Goal: Task Accomplishment & Management: Use online tool/utility

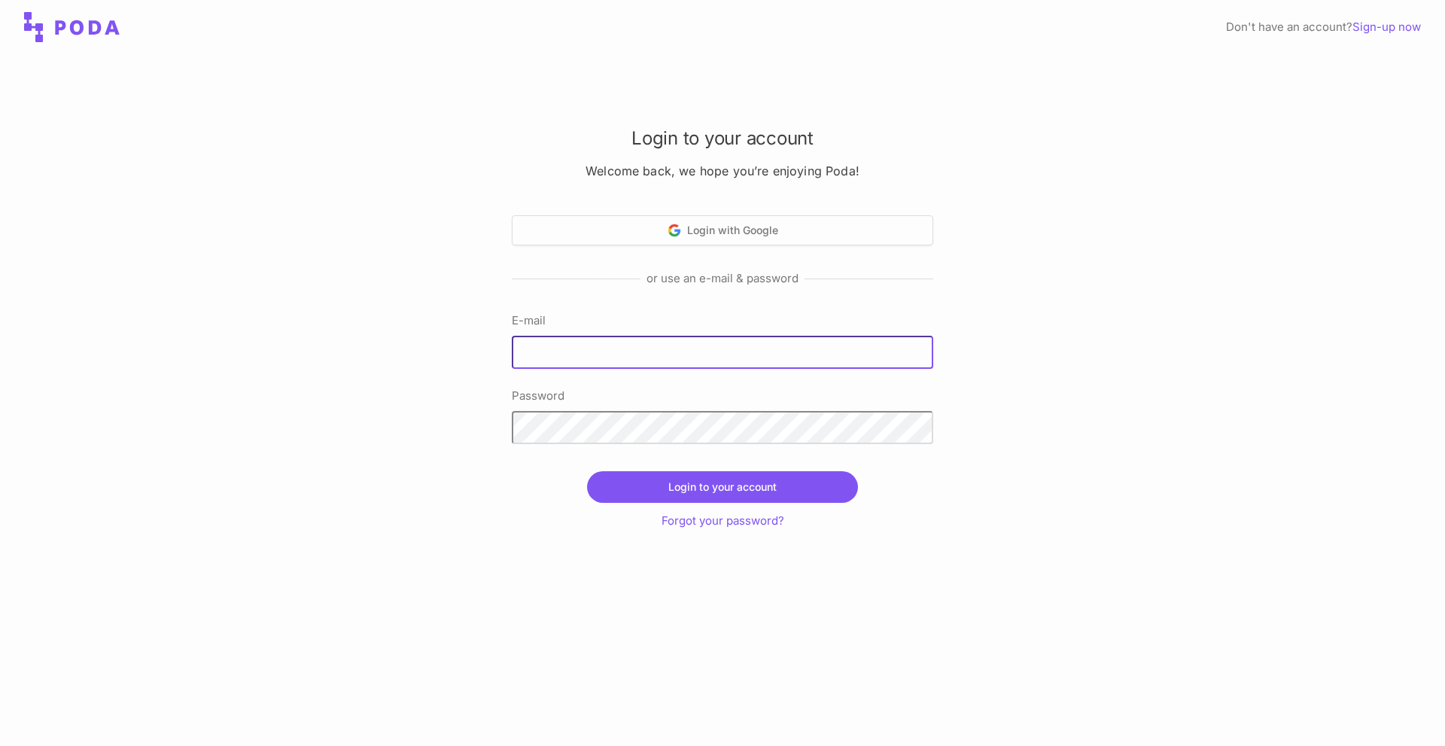
type input "[EMAIL_ADDRESS][DOMAIN_NAME]"
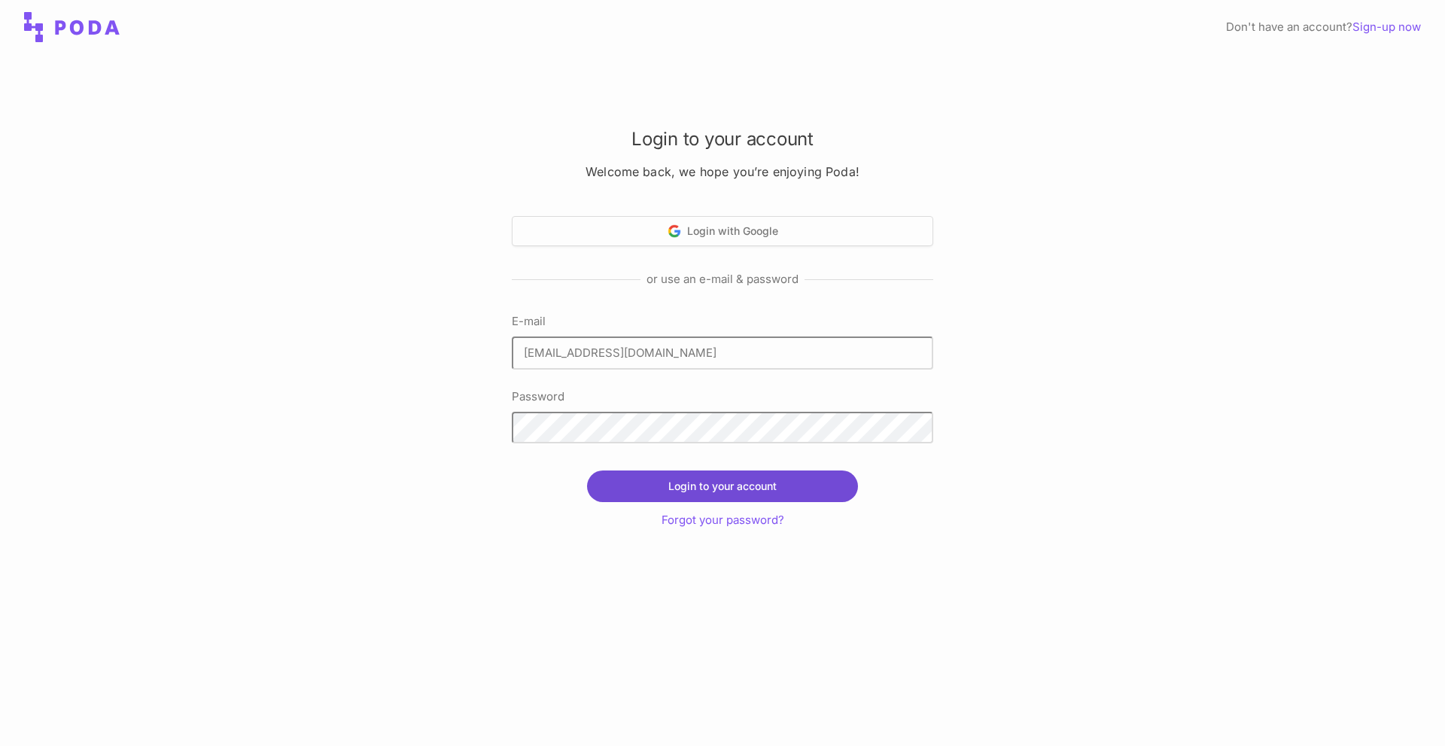
click at [663, 474] on button "Login to your account" at bounding box center [722, 486] width 271 height 32
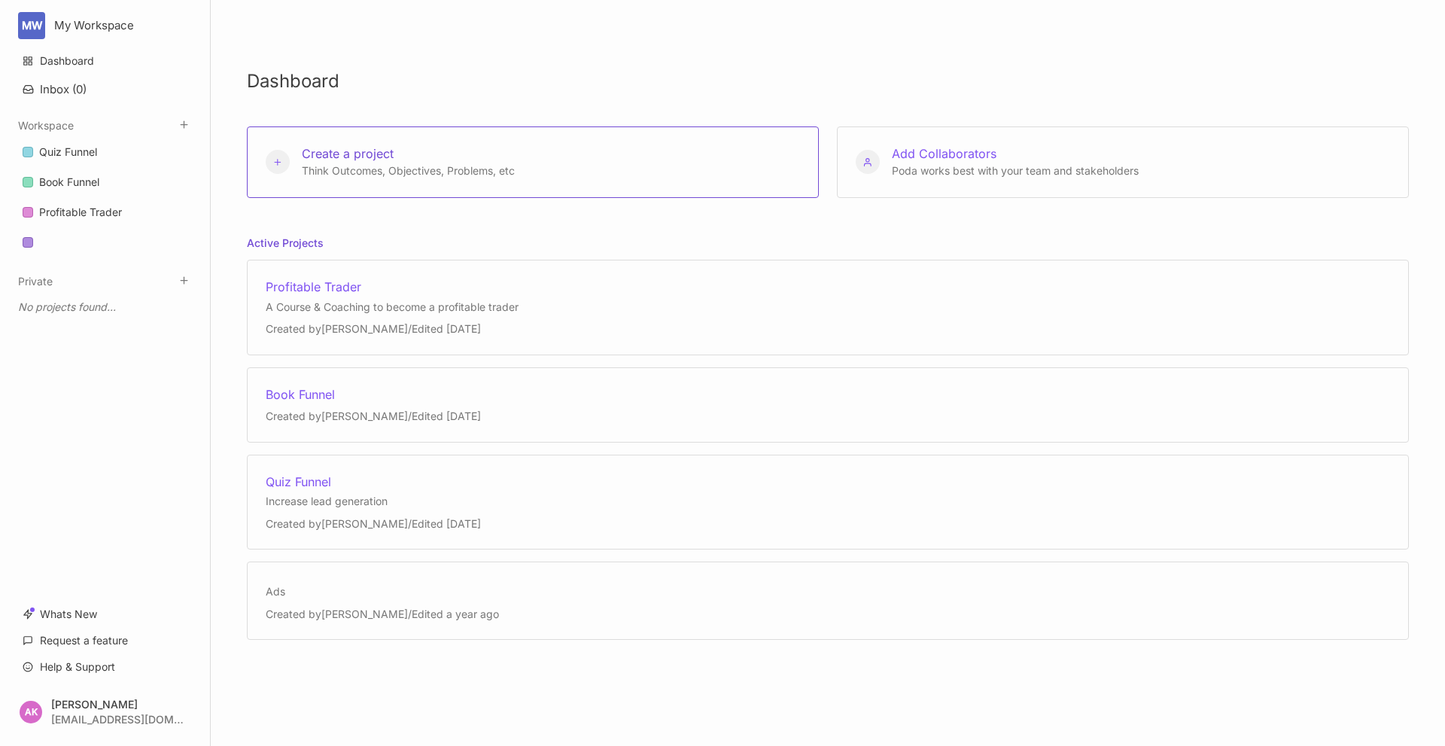
click at [276, 163] on icon at bounding box center [278, 162] width 12 height 10
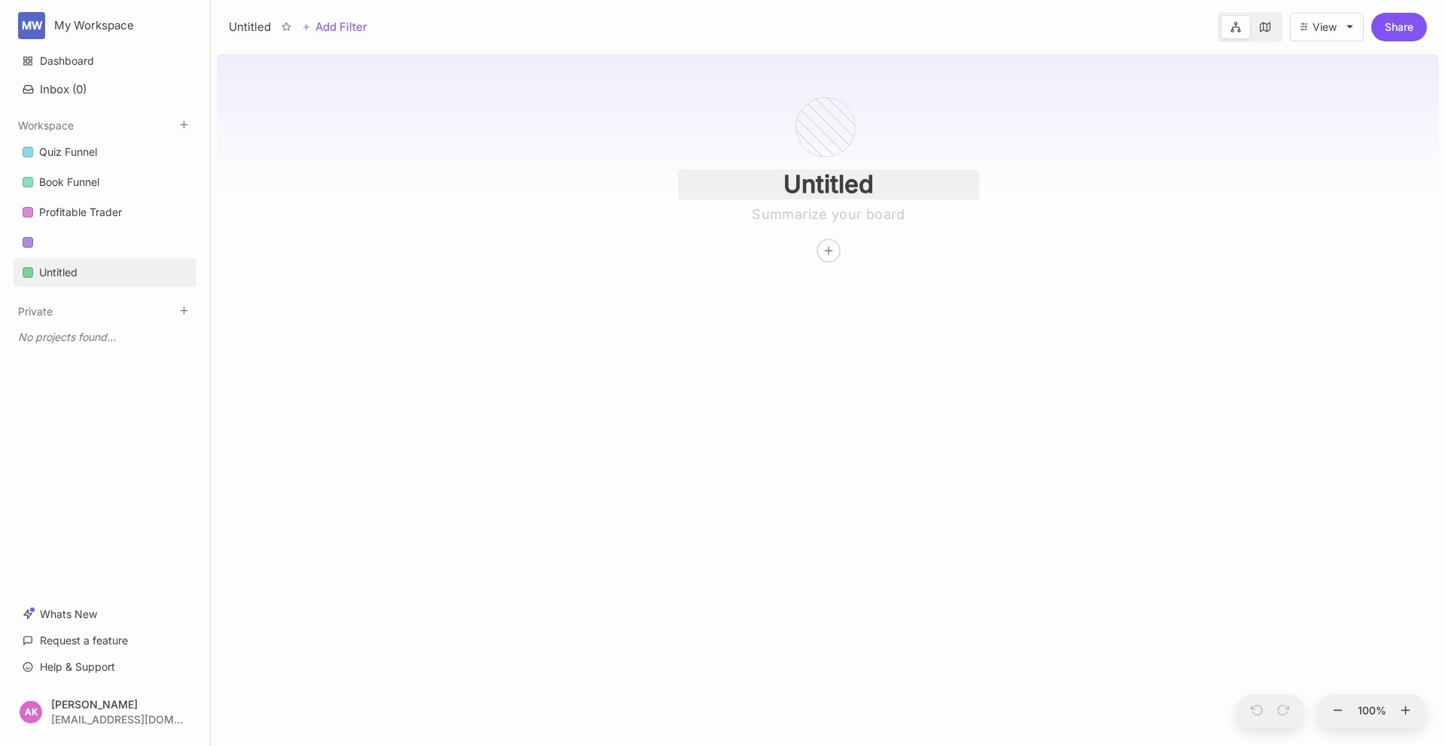
click at [819, 178] on input "Untitled" at bounding box center [828, 184] width 301 height 30
drag, startPoint x: 930, startPoint y: 180, endPoint x: 537, endPoint y: 202, distance: 393.6
click at [537, 202] on div "UnKaatitled" at bounding box center [828, 397] width 1222 height 698
type input "U"
type input "Fitness Business"
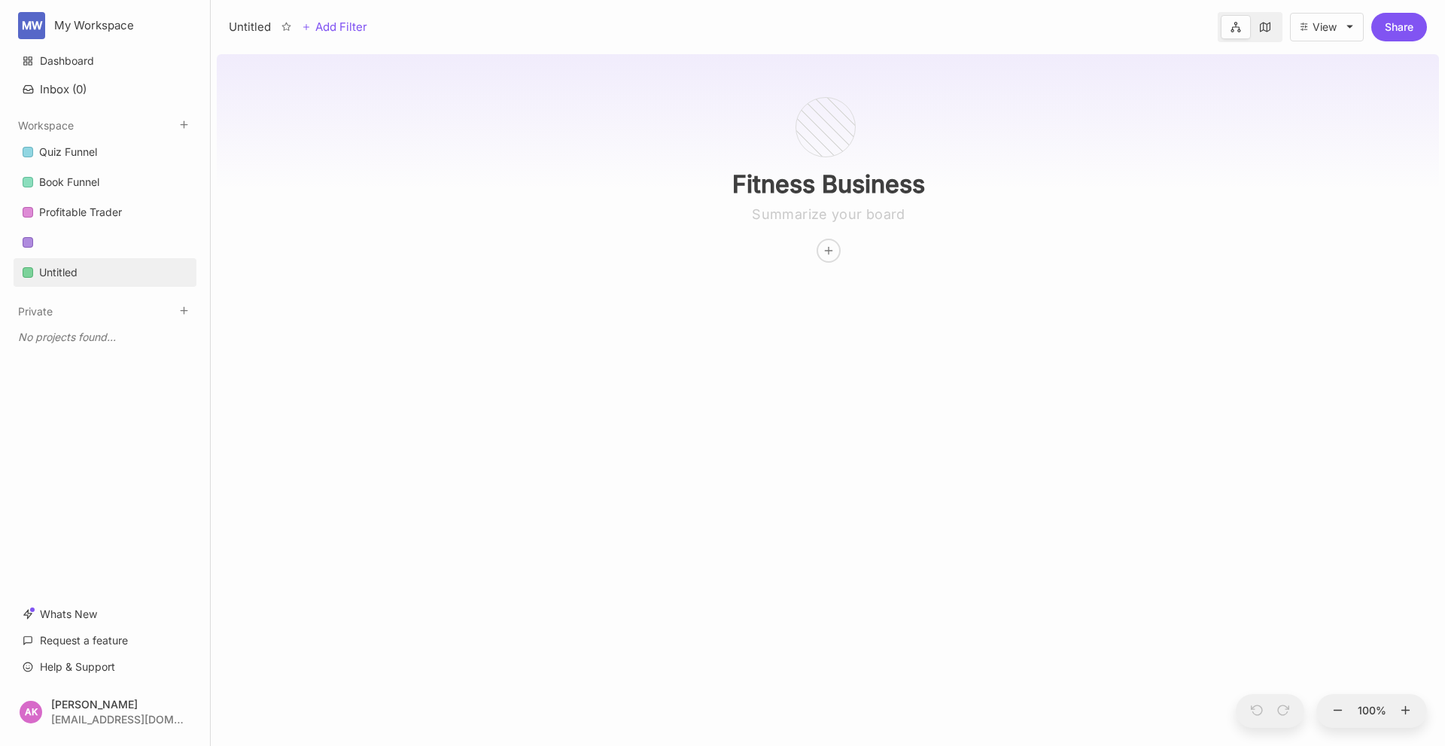
click at [559, 231] on div "Fitness Business" at bounding box center [828, 397] width 1222 height 698
click at [830, 243] on div at bounding box center [828, 250] width 23 height 23
click at [802, 357] on span "🏗 Project" at bounding box center [806, 360] width 48 height 18
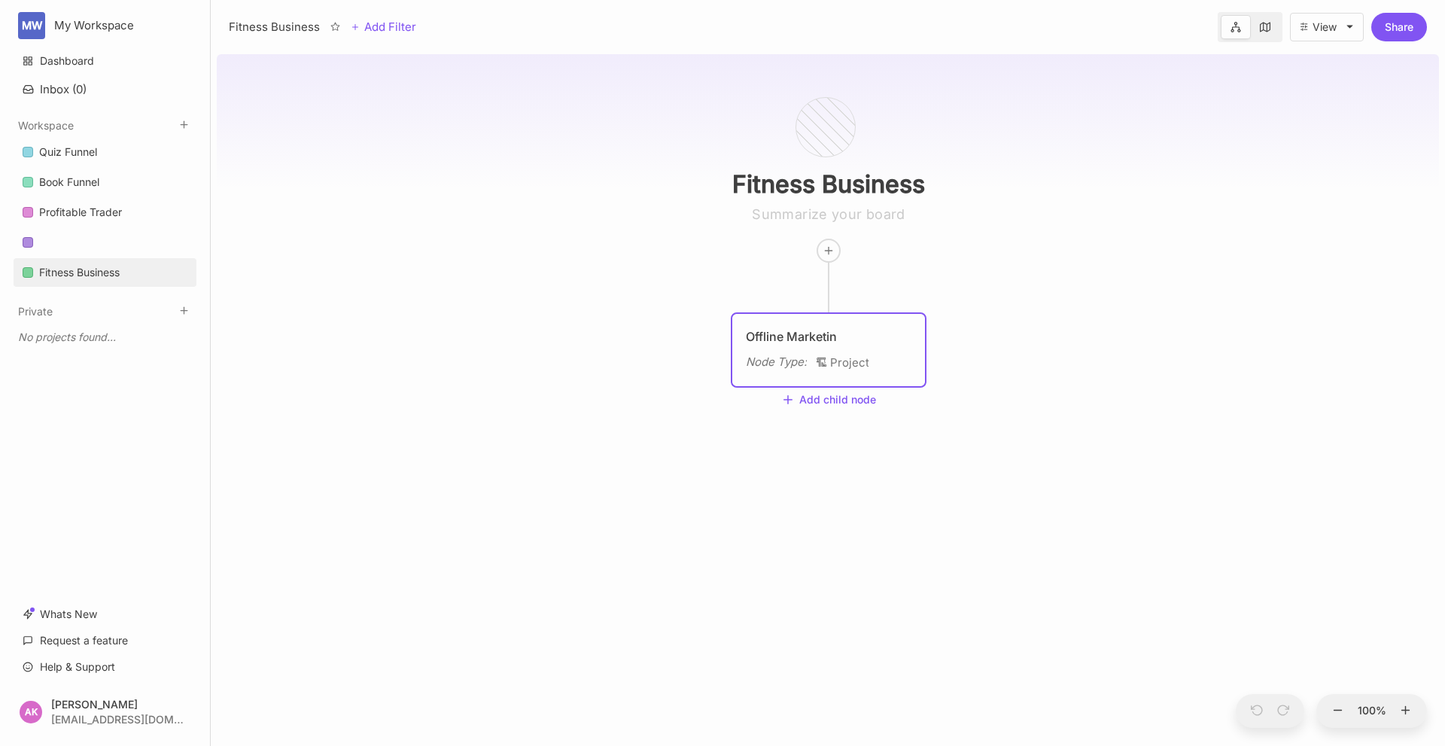
type textarea "Offline Marketing"
click at [750, 438] on div "Fitness Business Offline Marketing Node Type : 🏗 Project Add child node" at bounding box center [828, 397] width 1222 height 698
click at [845, 361] on span "🏗 Project" at bounding box center [842, 363] width 53 height 18
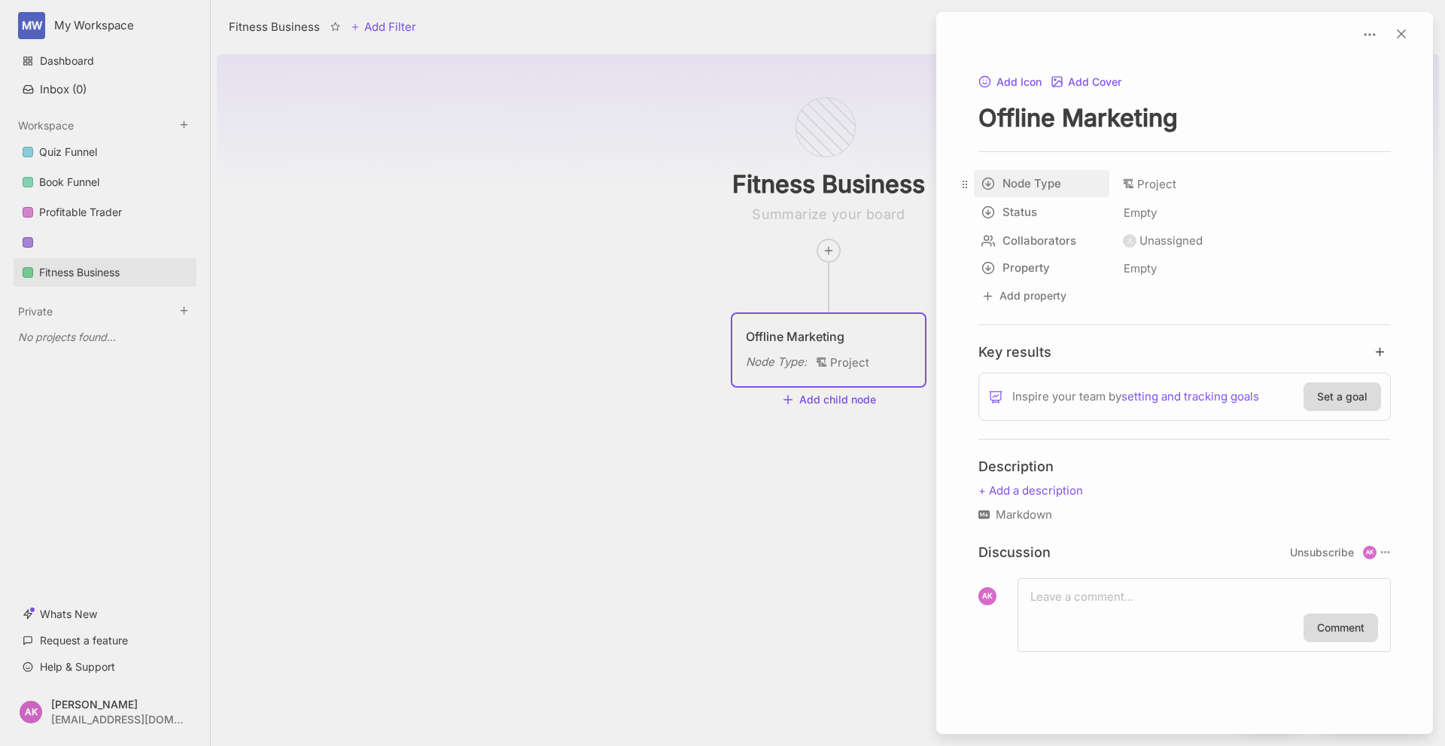
click at [991, 183] on div "Fitness Business Add Filter View Share Fitness Business Offline Marketing Node …" at bounding box center [828, 373] width 1235 height 746
click at [786, 541] on div at bounding box center [722, 373] width 1445 height 746
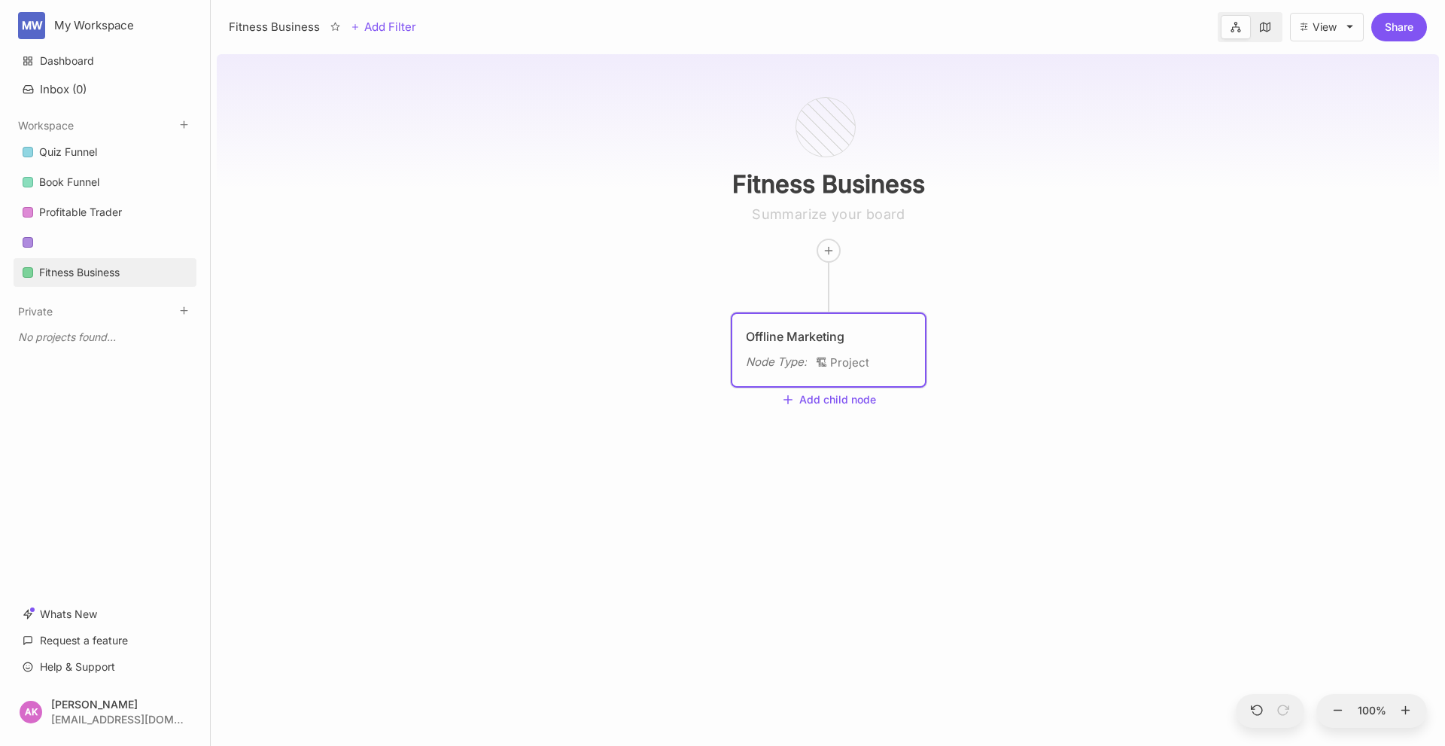
click at [778, 372] on div "Node Type : 🏗 Project" at bounding box center [829, 363] width 166 height 20
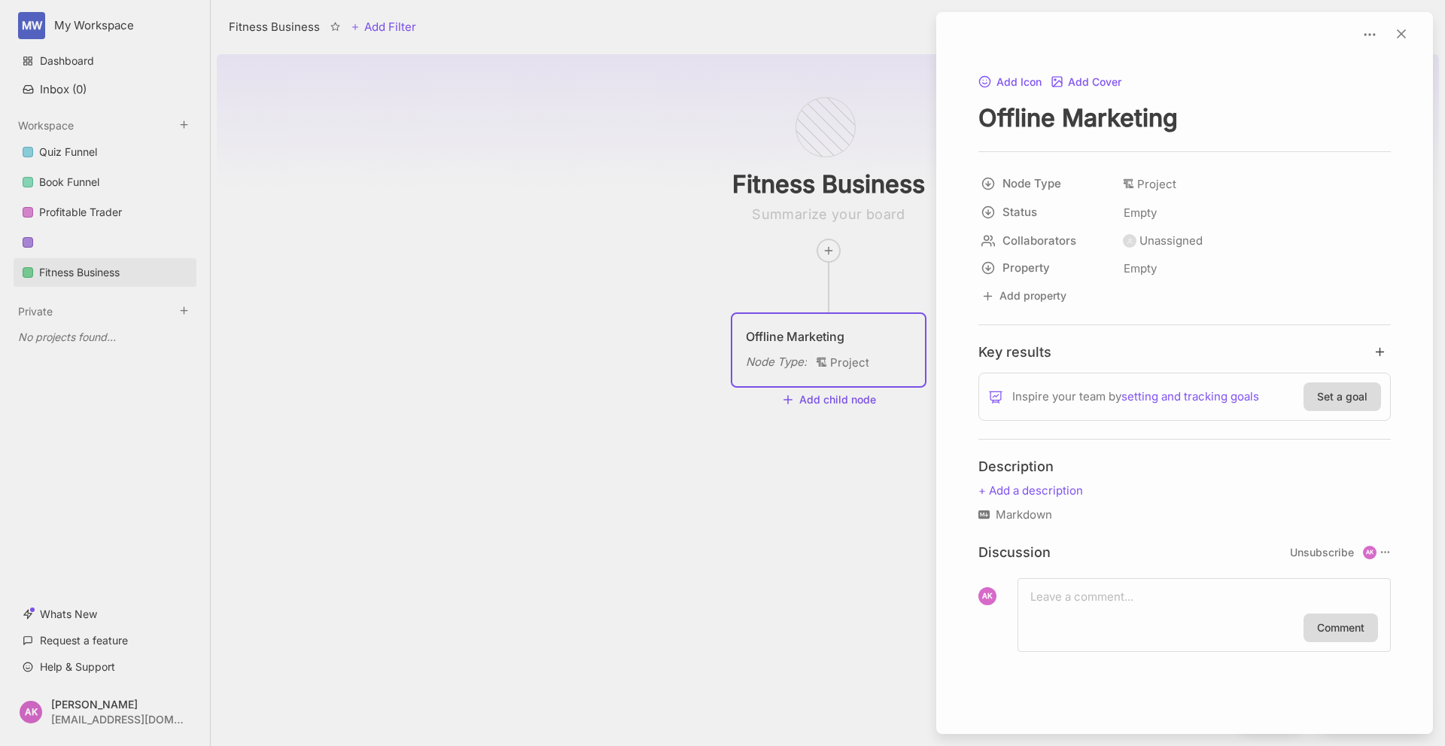
click at [705, 454] on div at bounding box center [722, 373] width 1445 height 746
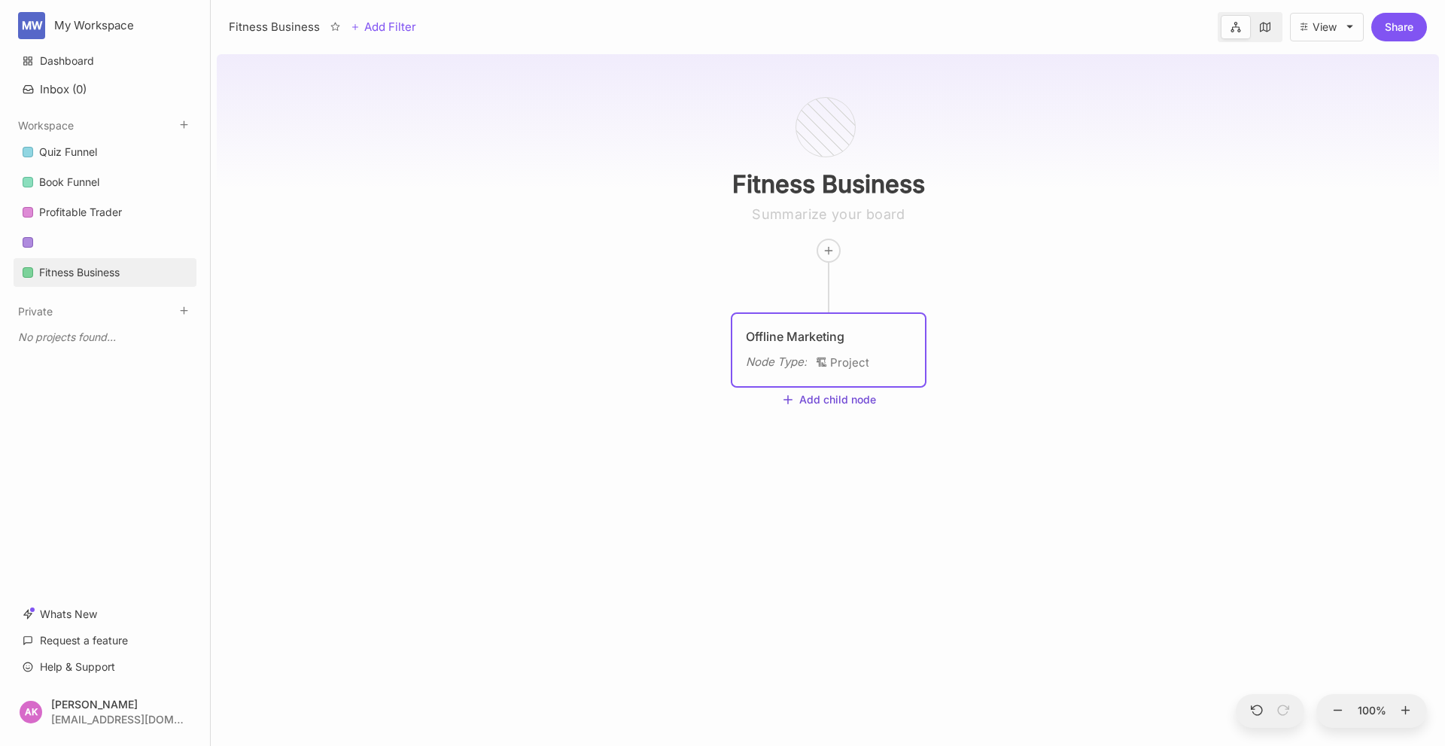
click at [813, 399] on button "Add child node" at bounding box center [828, 401] width 95 height 14
click at [817, 507] on span "🏗 Project" at bounding box center [806, 505] width 48 height 18
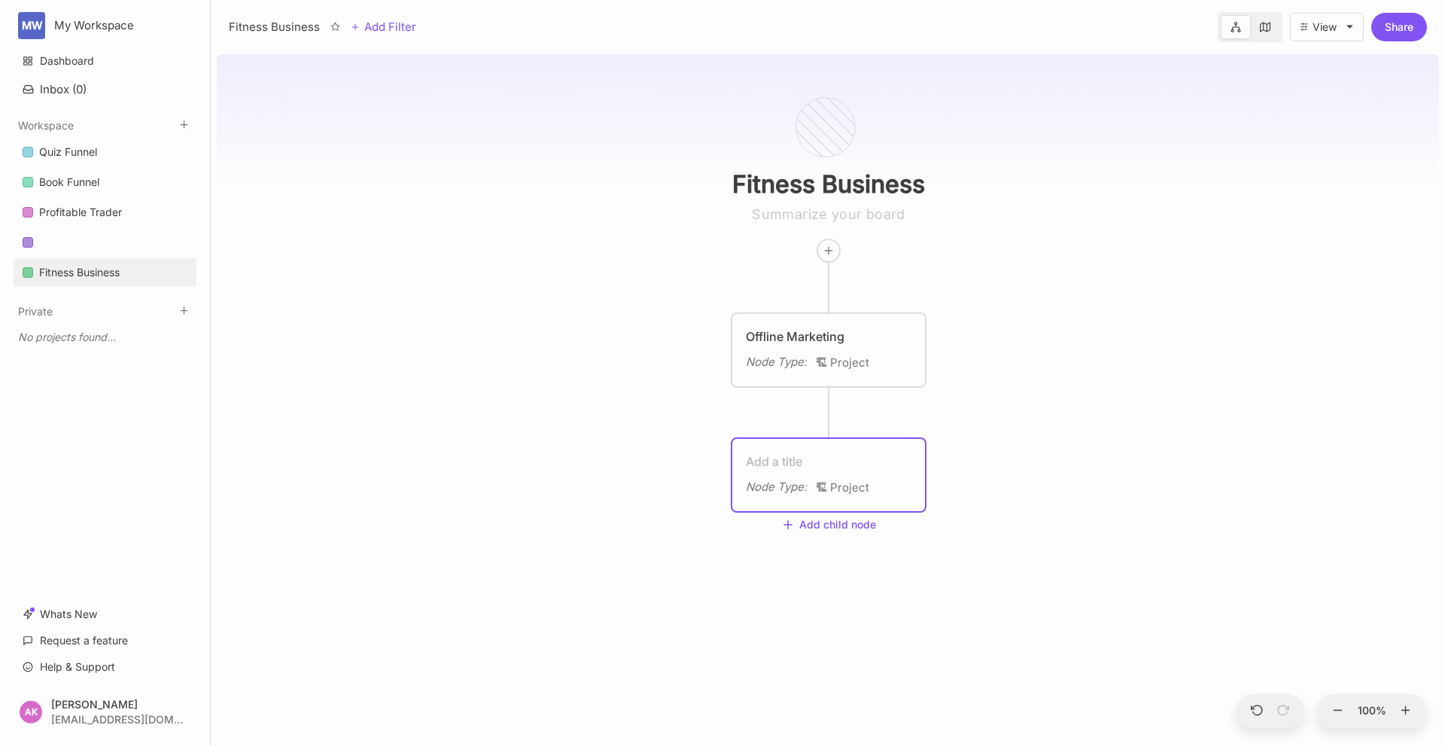
drag, startPoint x: 771, startPoint y: 480, endPoint x: 644, endPoint y: 419, distance: 140.4
click at [644, 416] on div "Fitness Business Offline Marketing Node Type : 🏗 Project Node Type : 🏗 Project …" at bounding box center [828, 397] width 1222 height 698
click at [881, 462] on textarea at bounding box center [829, 461] width 166 height 18
drag, startPoint x: 767, startPoint y: 494, endPoint x: 742, endPoint y: 494, distance: 24.8
click at [742, 494] on div "Node Type : 🏗 Project" at bounding box center [829, 465] width 196 height 57
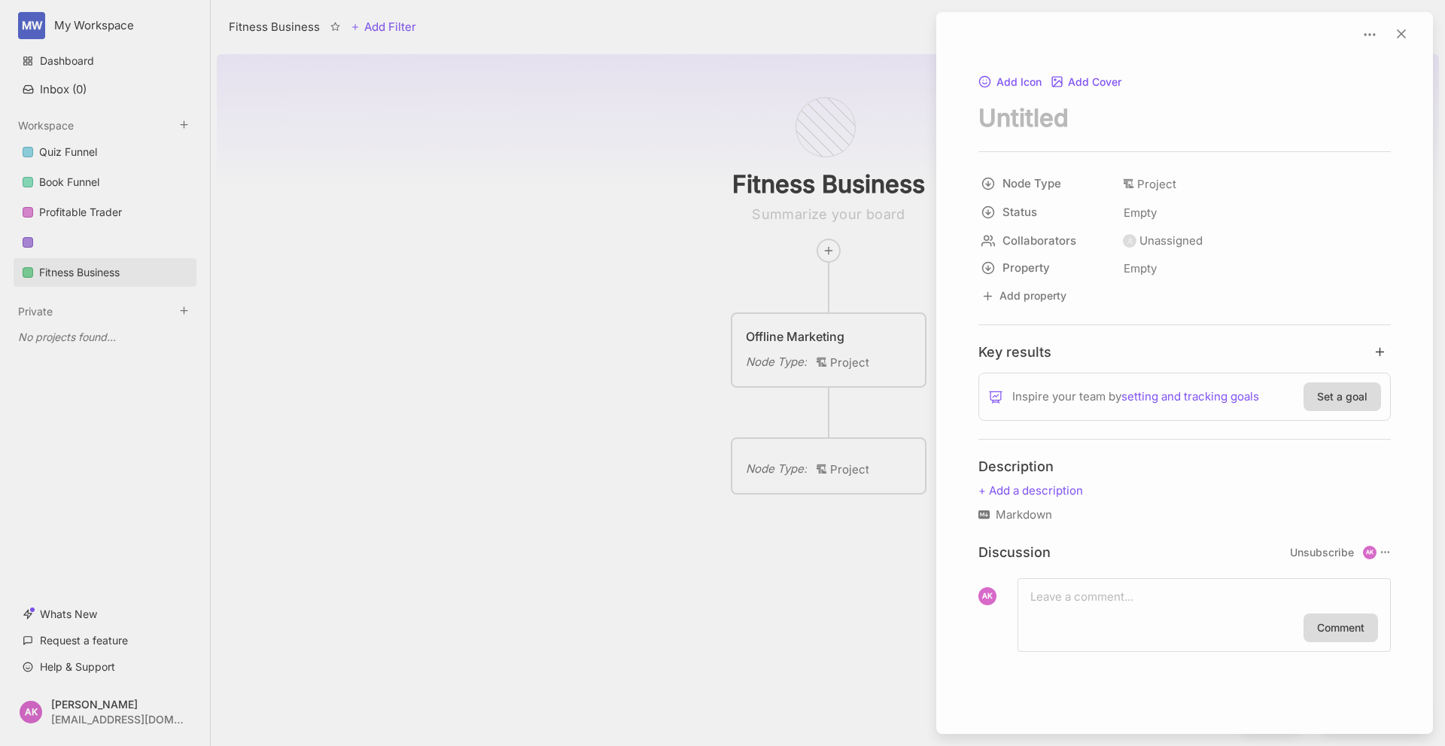
click at [784, 491] on div at bounding box center [722, 373] width 1445 height 746
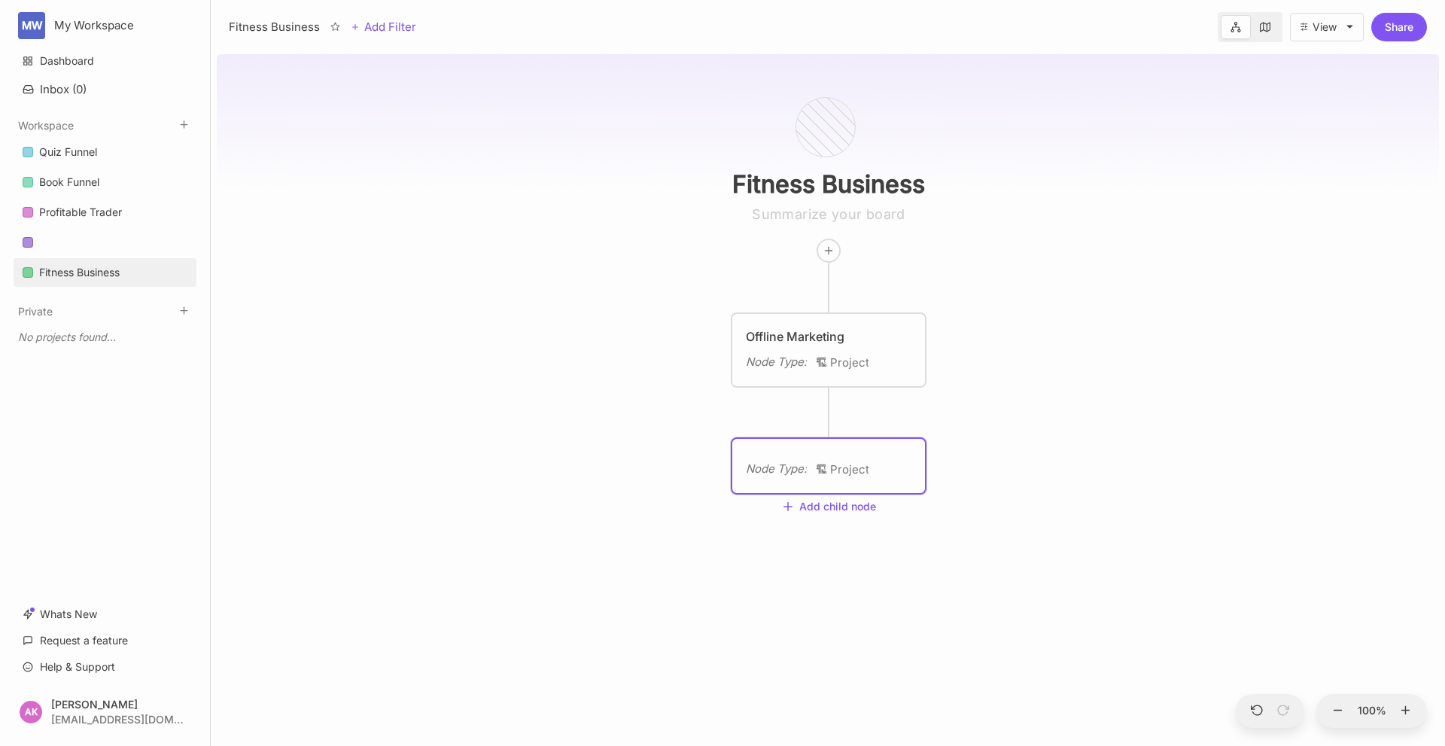
click at [785, 489] on div "Node Type : 🏗 Project" at bounding box center [828, 466] width 193 height 54
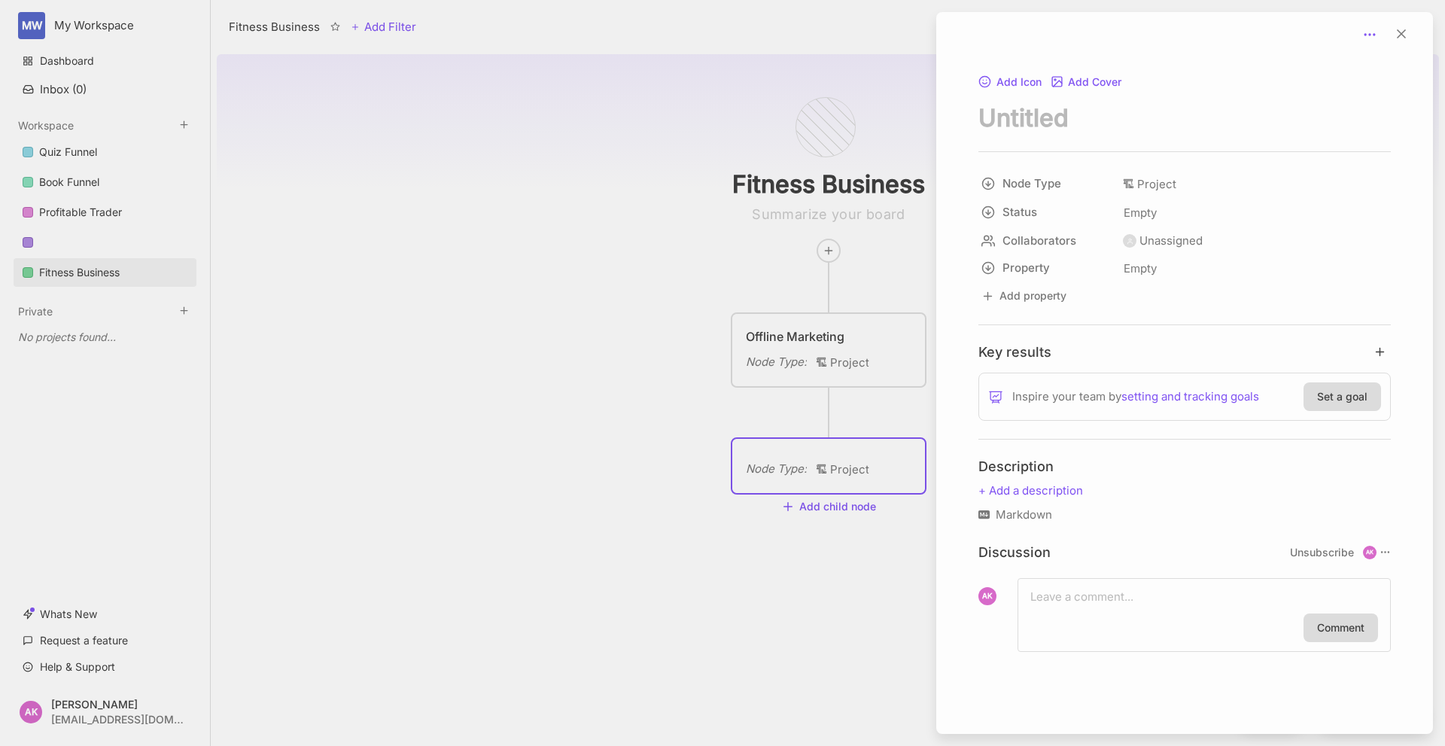
click at [1376, 35] on div at bounding box center [1370, 34] width 24 height 21
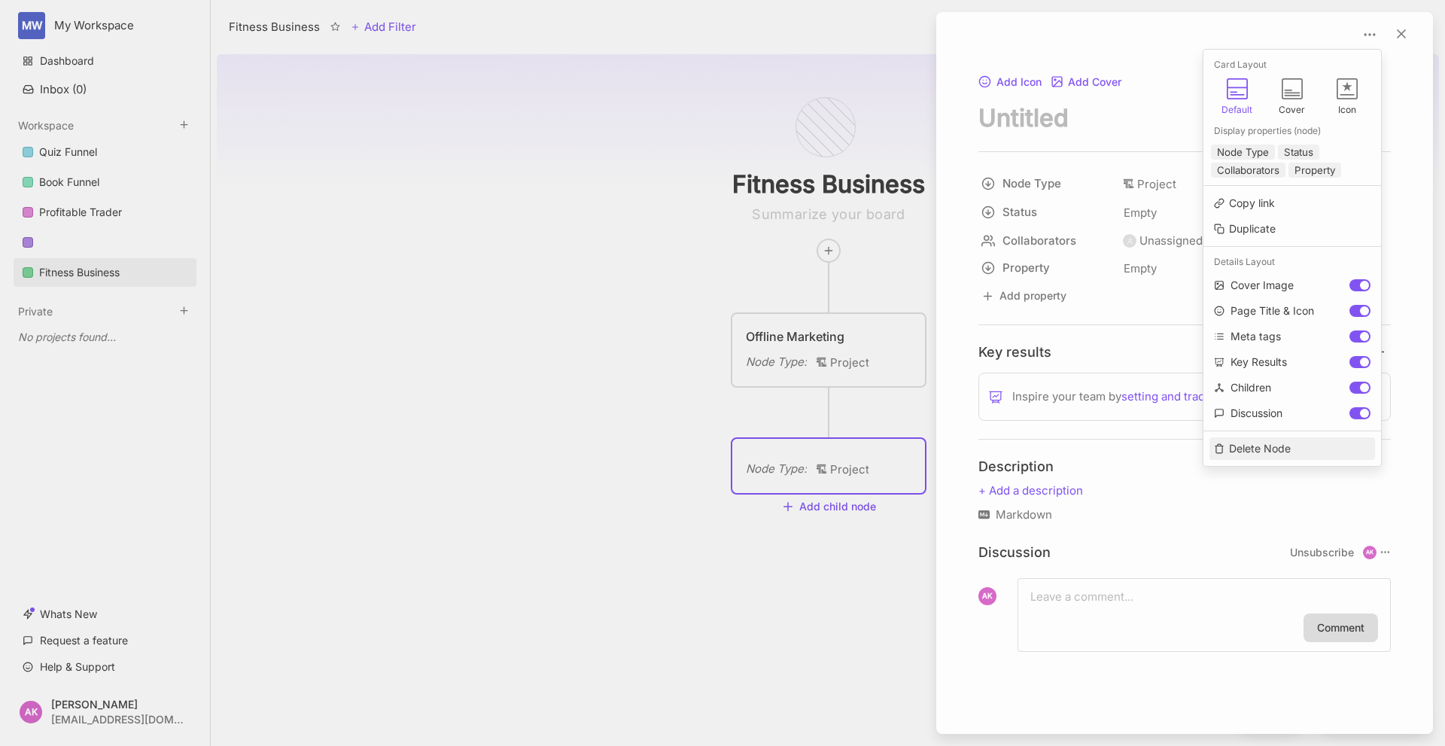
click at [1294, 450] on button "Delete Node" at bounding box center [1293, 448] width 166 height 23
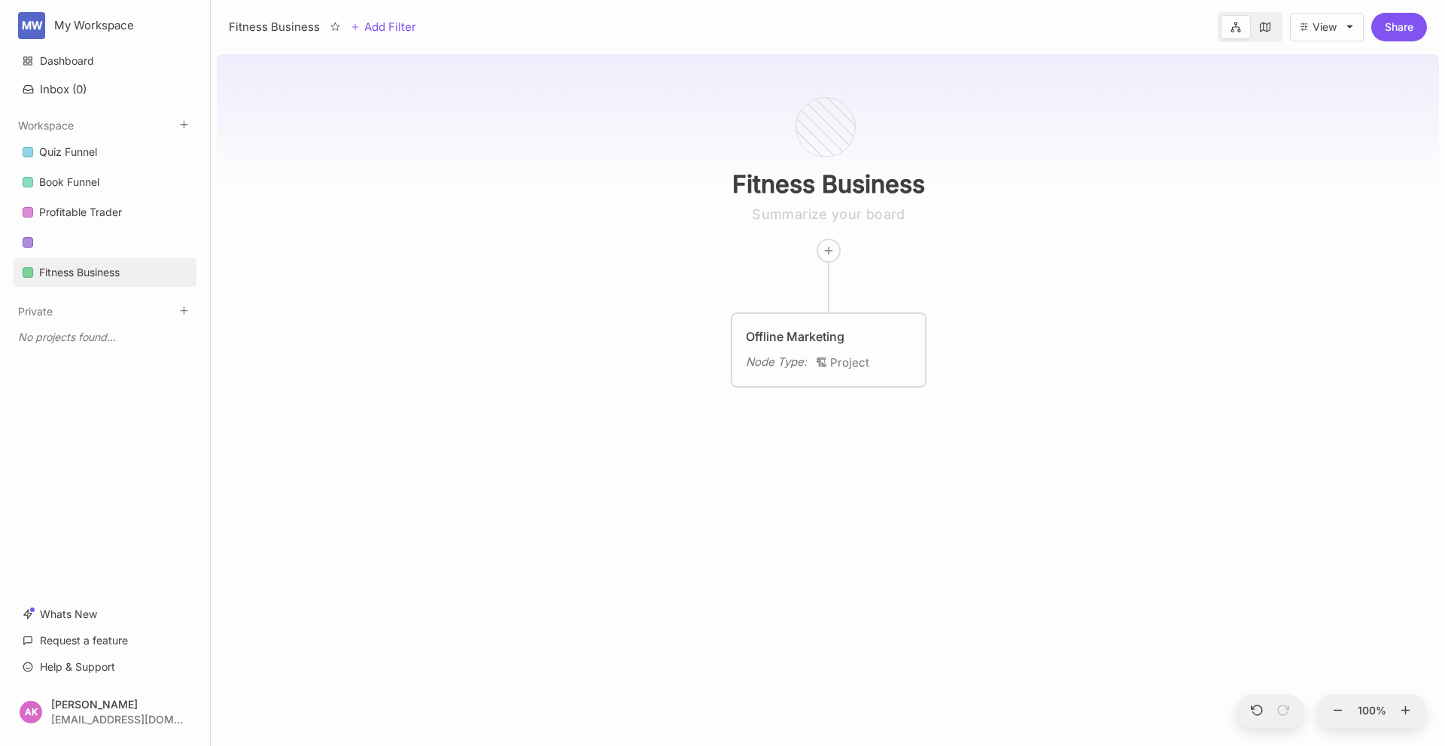
click at [770, 363] on div "Node Type :" at bounding box center [776, 362] width 61 height 18
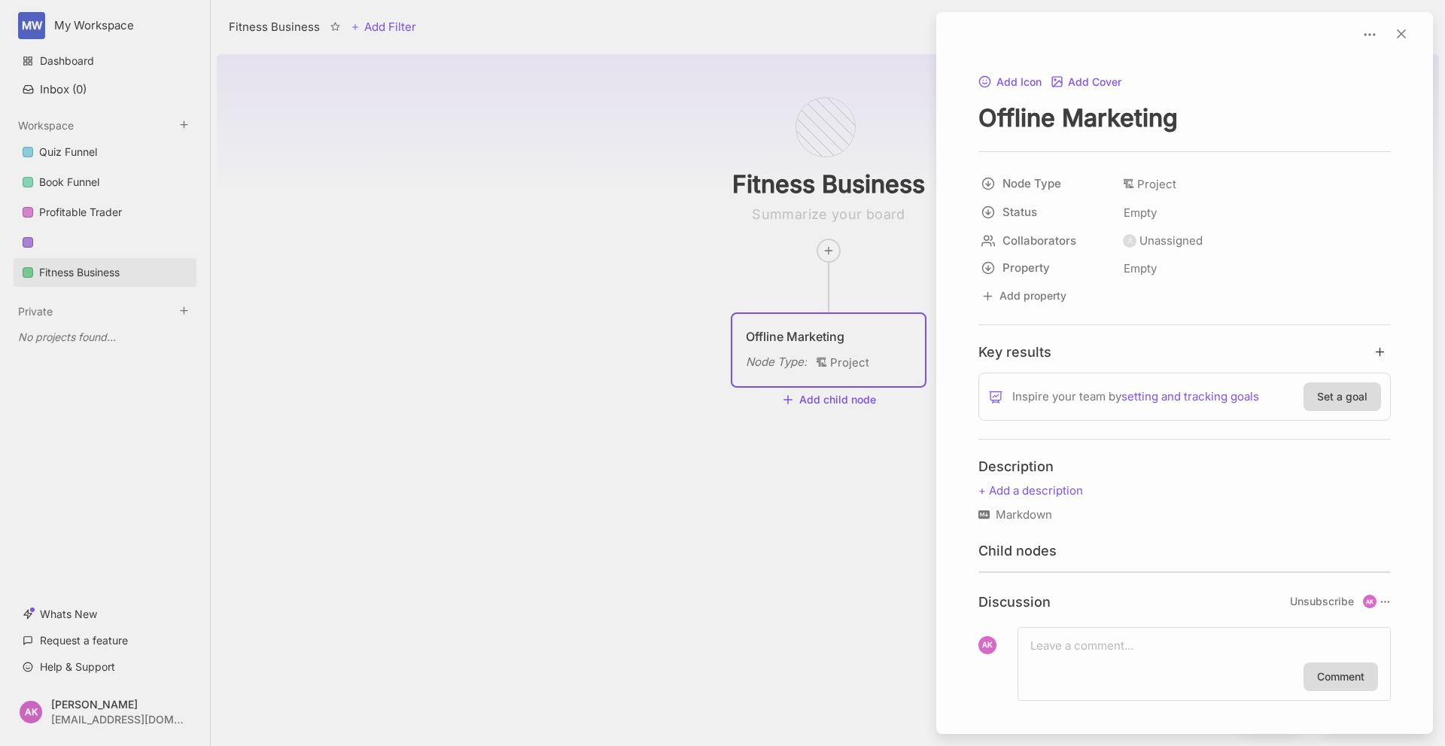
click at [816, 393] on div at bounding box center [722, 373] width 1445 height 746
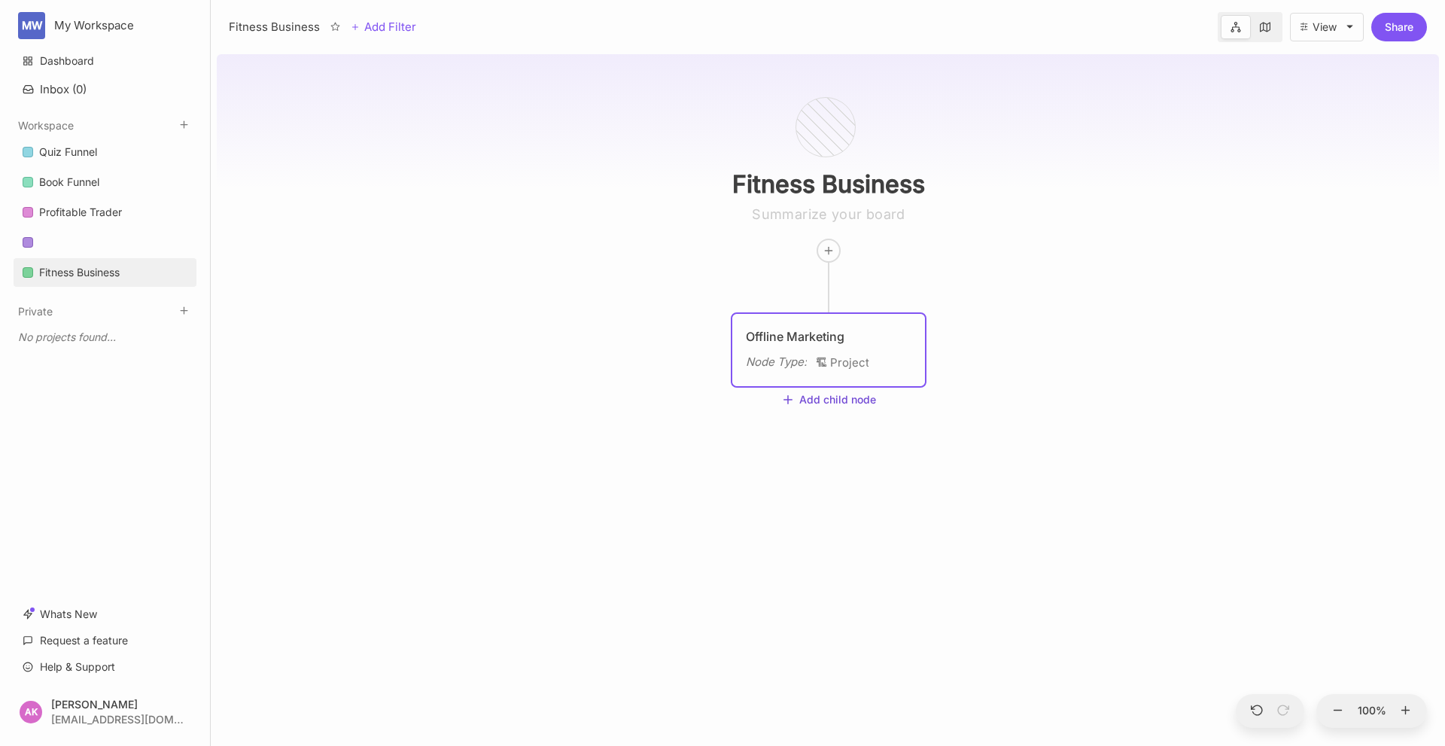
click at [817, 394] on button "Add child node" at bounding box center [828, 401] width 95 height 14
click at [816, 505] on span "🏗 Project" at bounding box center [806, 505] width 48 height 18
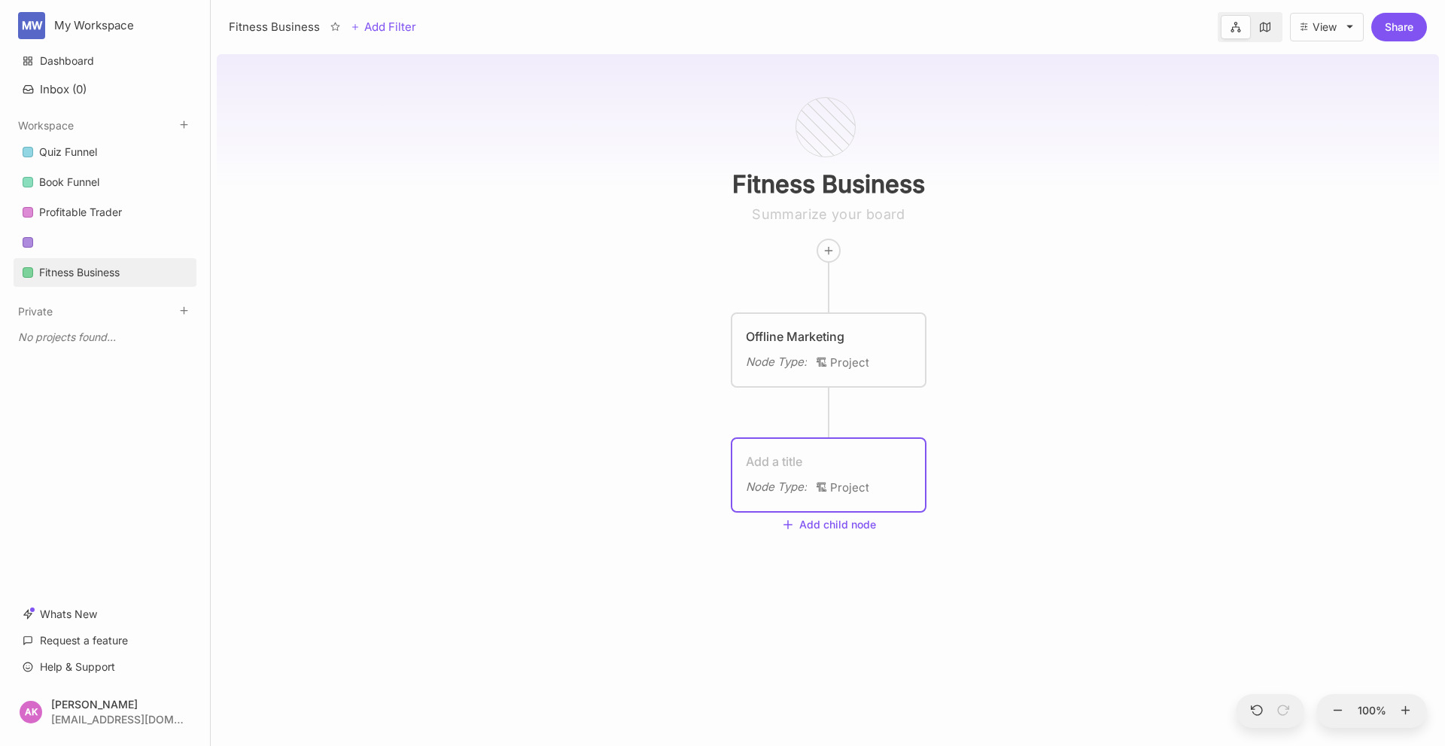
click at [793, 461] on textarea at bounding box center [829, 461] width 166 height 18
type textarea "R"
type textarea "Podcasts"
click at [839, 622] on div "Fitness Business Offline Marketing Node Type : 🏗 Project Podcasts Node Type : 🏗…" at bounding box center [828, 397] width 1222 height 698
click at [827, 326] on div "Offline Marketing Node Type : 🏗 Project" at bounding box center [828, 350] width 193 height 72
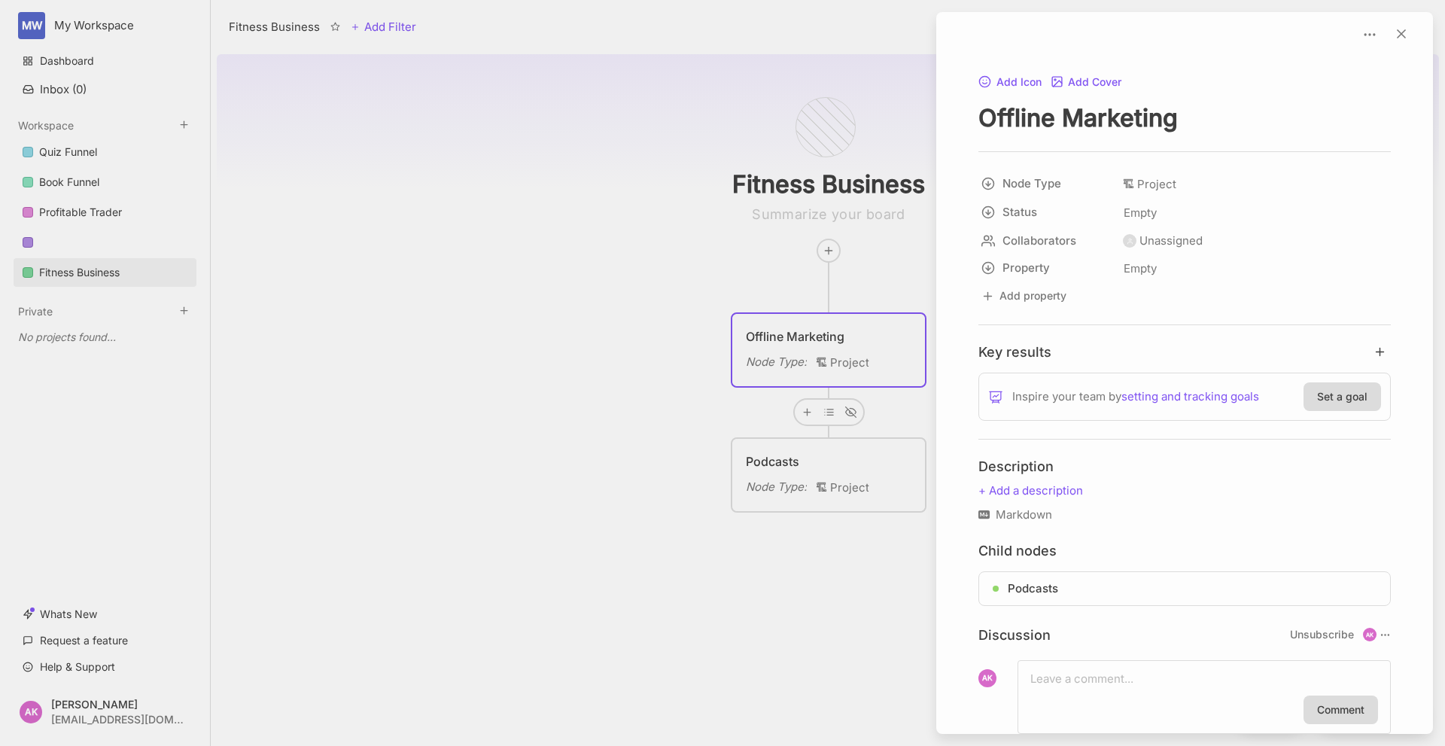
click at [621, 547] on div at bounding box center [722, 373] width 1445 height 746
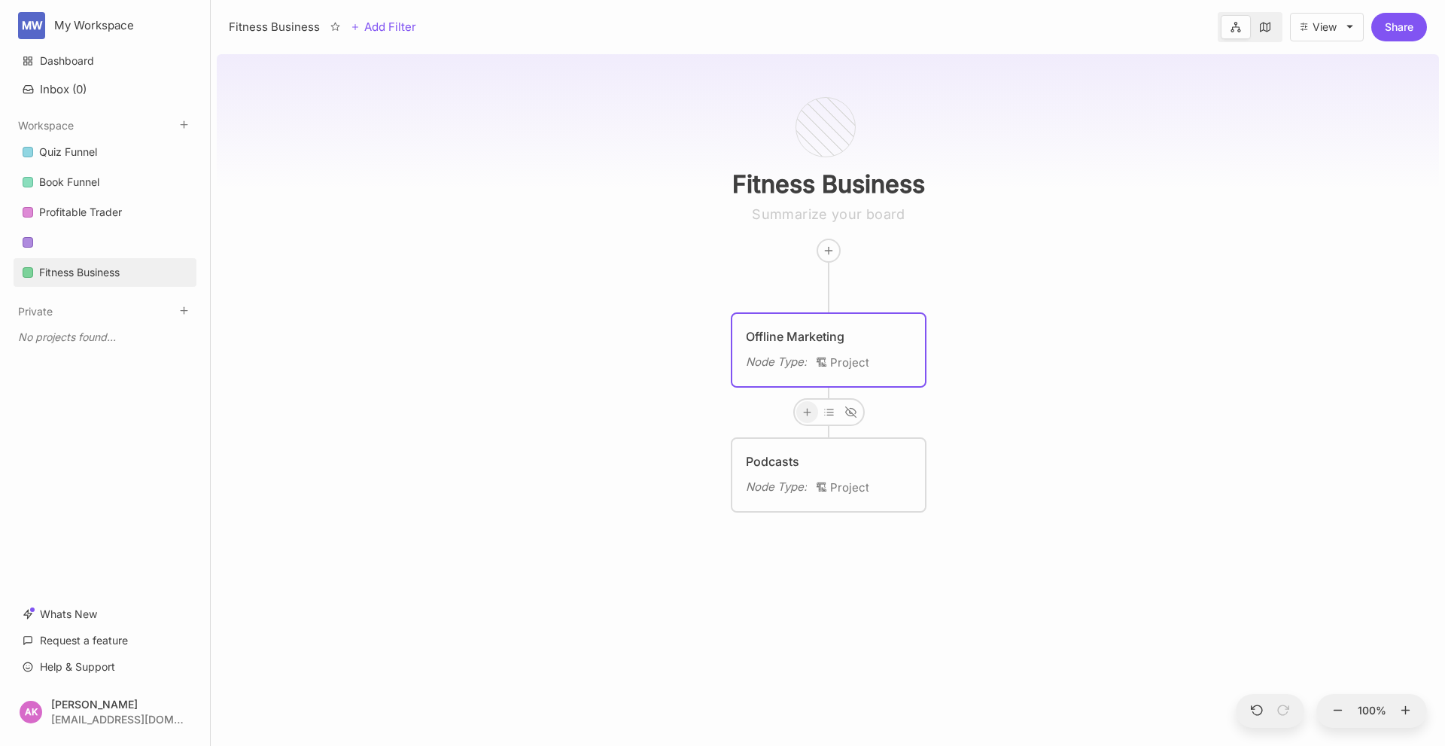
click at [805, 409] on icon at bounding box center [807, 411] width 11 height 11
click at [800, 516] on span "🏗 Project" at bounding box center [784, 521] width 48 height 18
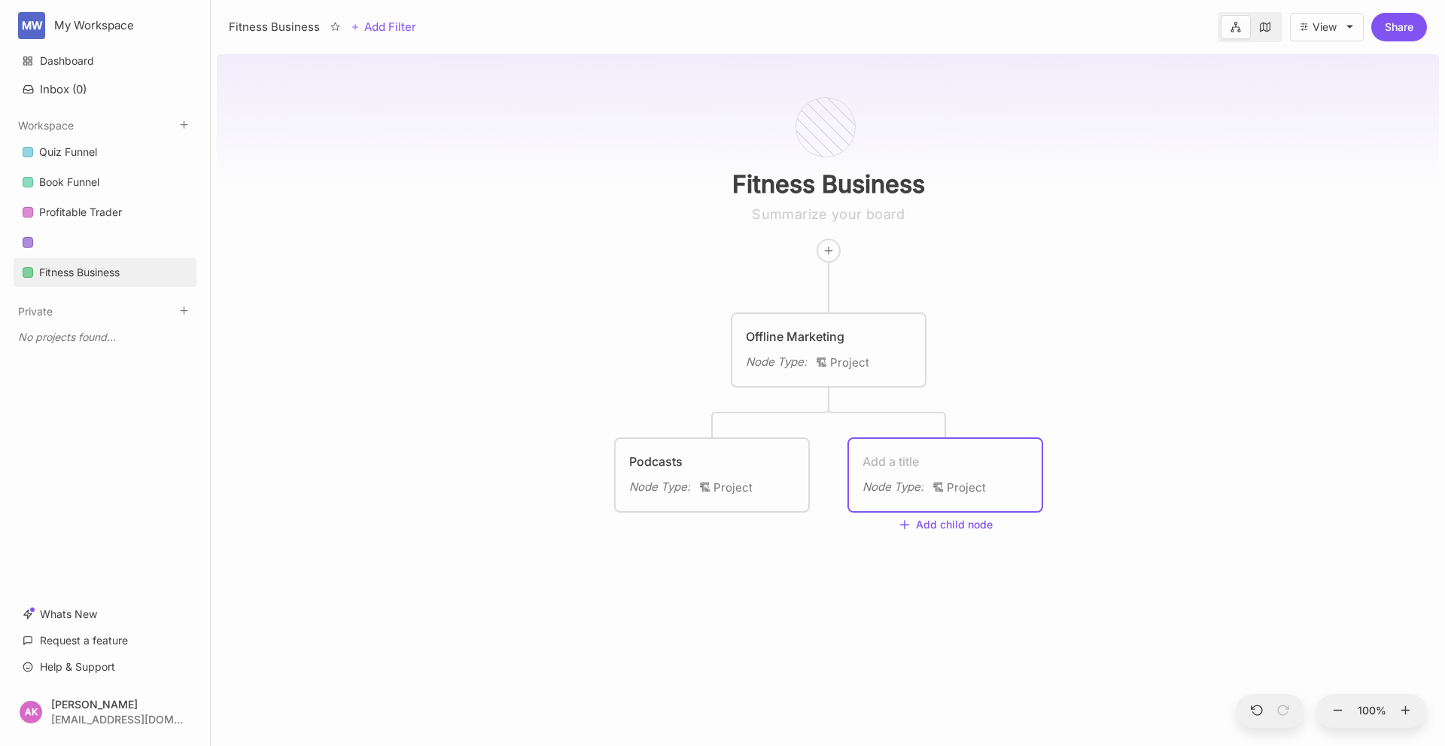
click at [901, 460] on textarea at bounding box center [946, 461] width 166 height 18
type textarea "Business Networking Events"
click at [919, 699] on div "Fitness Business Offline Marketing Node Type : 🏗 Project Podcasts Node Type : 🏗…" at bounding box center [828, 397] width 1222 height 698
click at [944, 487] on icon "🏗" at bounding box center [940, 487] width 14 height 14
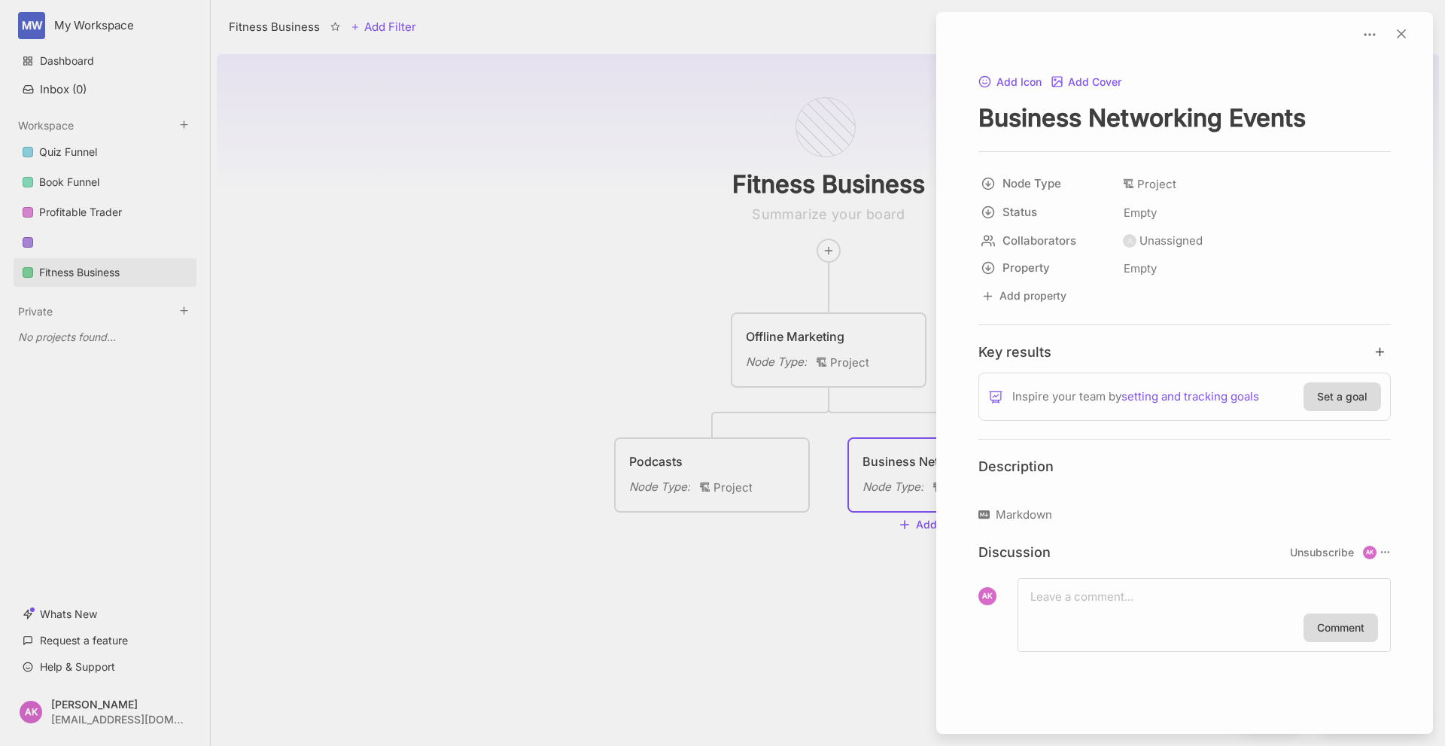
click at [1008, 490] on p at bounding box center [1185, 491] width 413 height 18
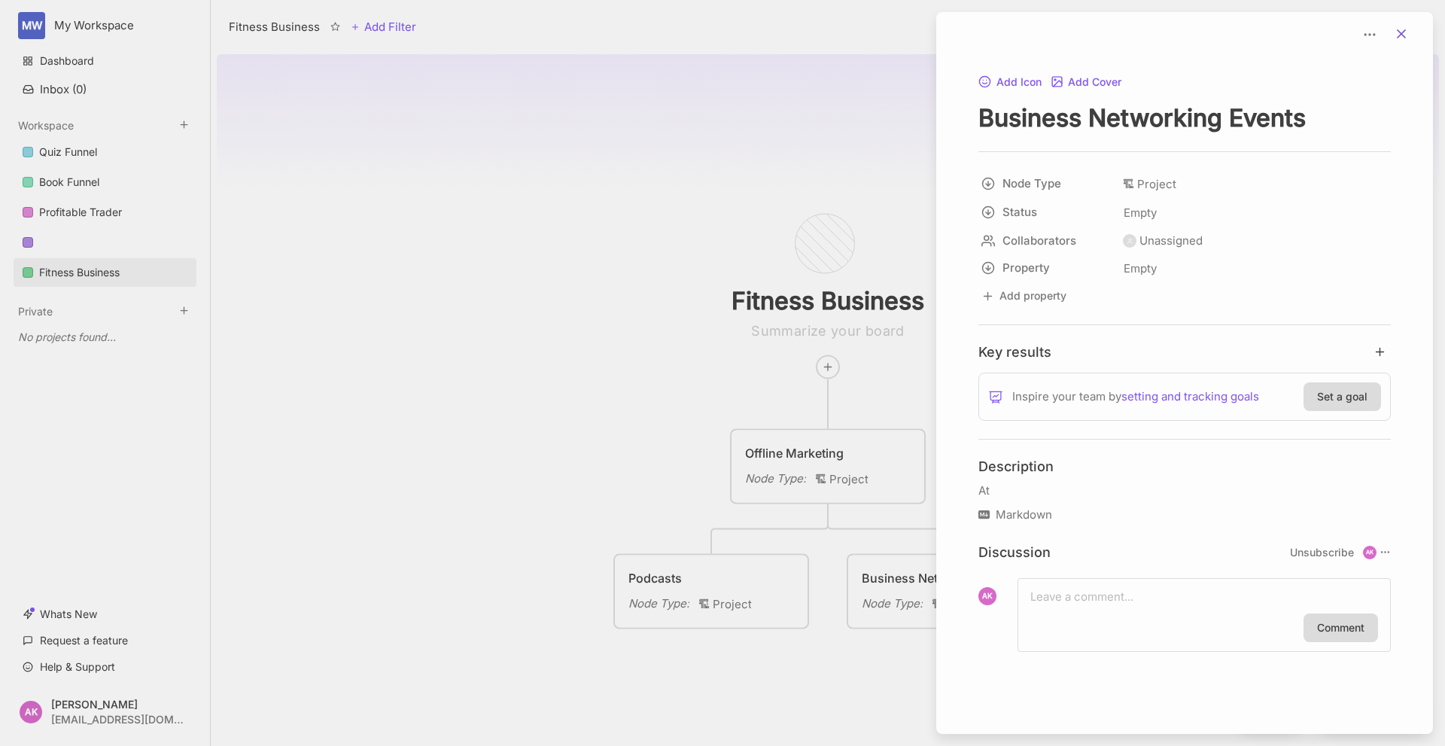
click at [1409, 31] on button at bounding box center [1401, 34] width 33 height 21
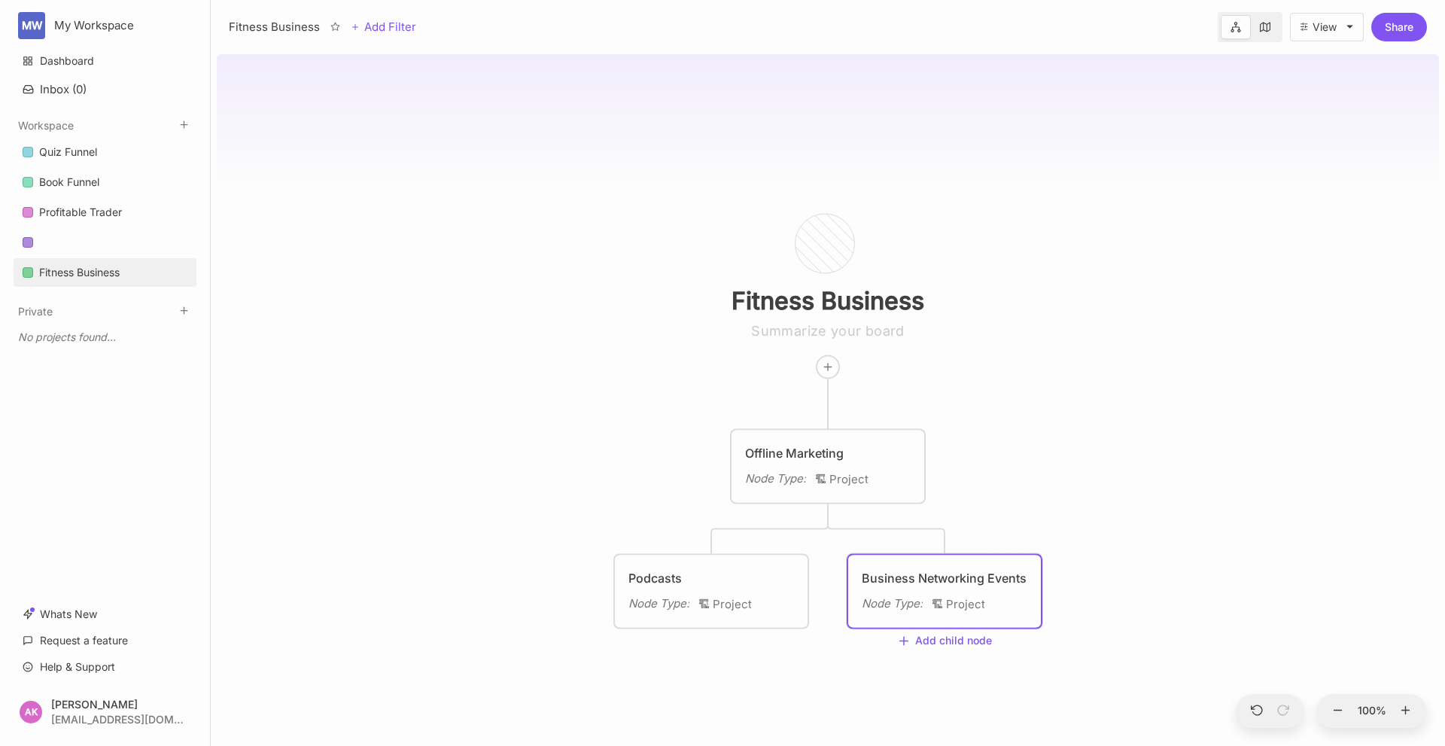
click at [903, 598] on div "Node Type :" at bounding box center [892, 604] width 61 height 18
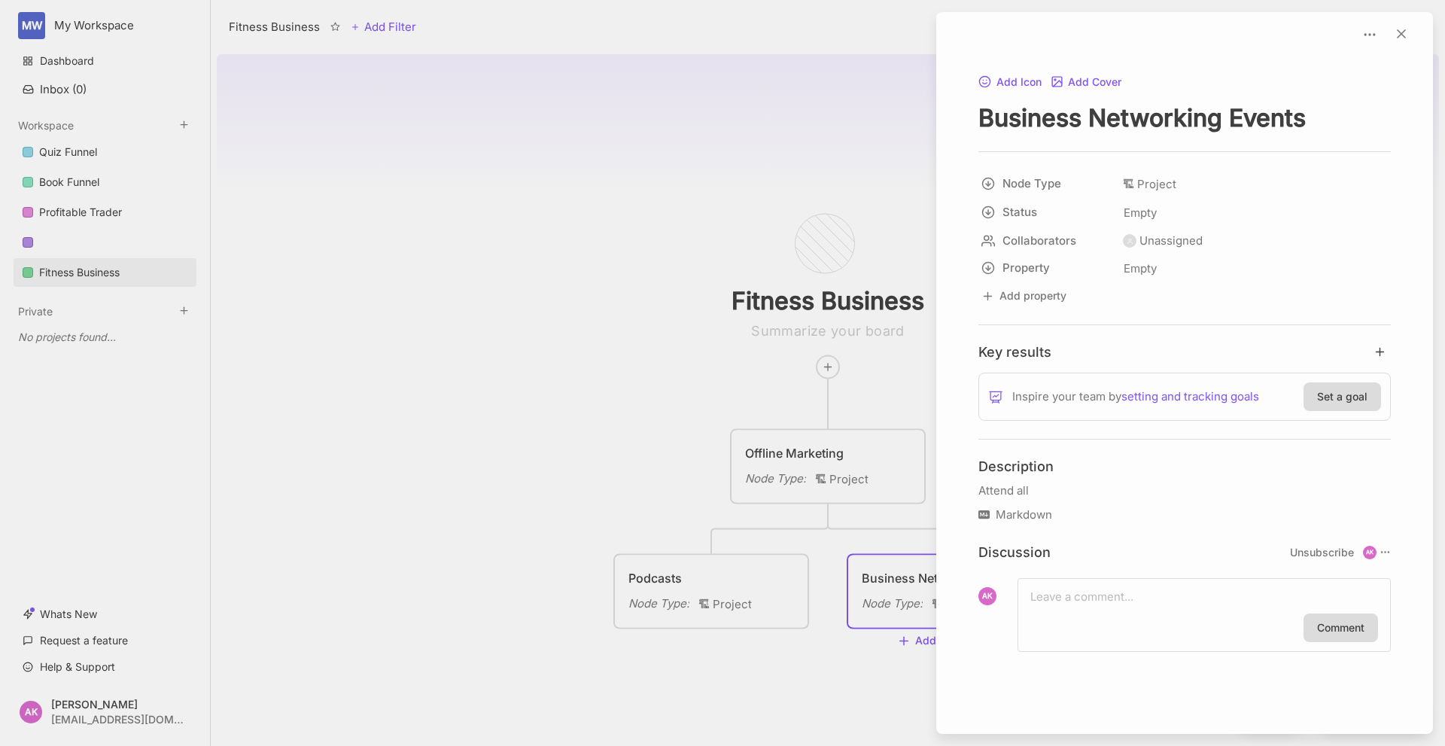
click at [799, 624] on div at bounding box center [722, 373] width 1445 height 746
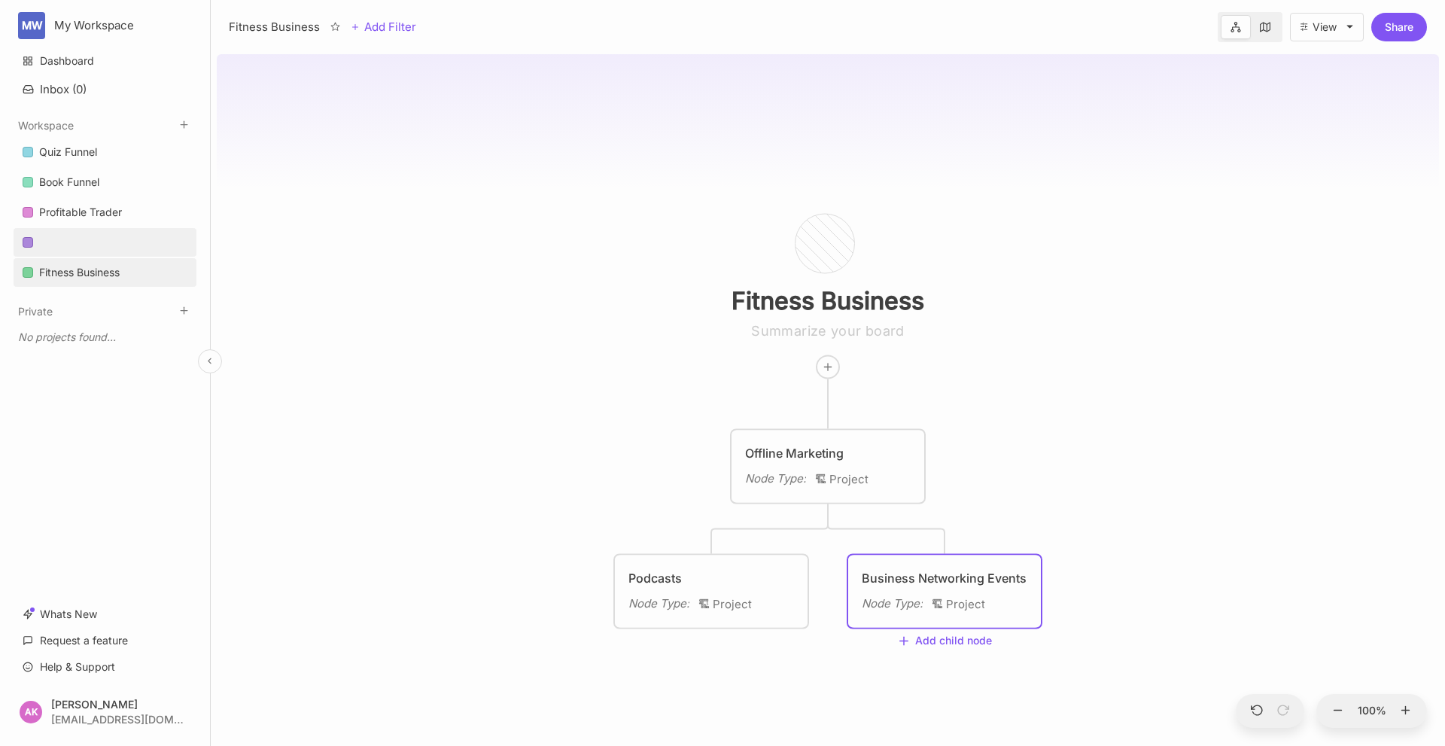
click at [65, 230] on link at bounding box center [105, 242] width 183 height 29
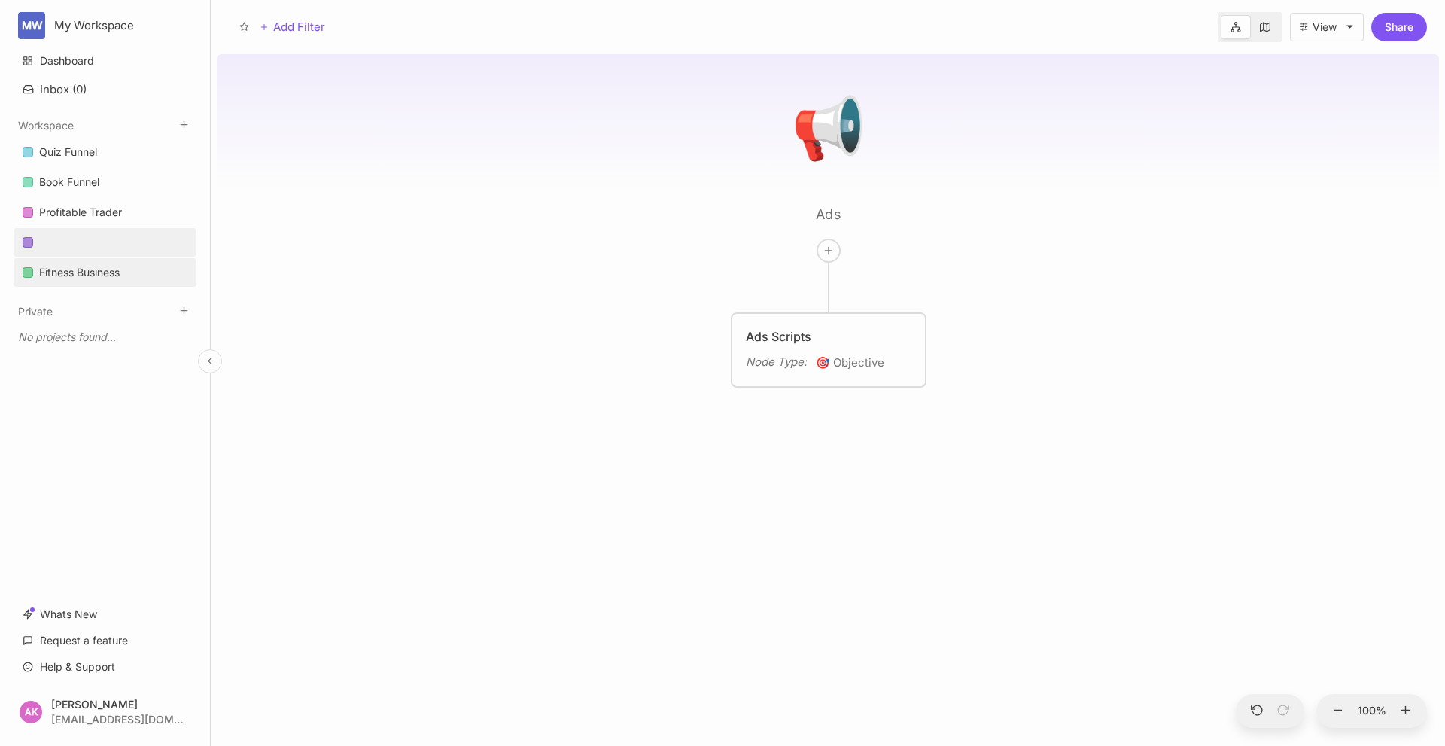
click at [91, 270] on div "Fitness Business" at bounding box center [79, 272] width 81 height 18
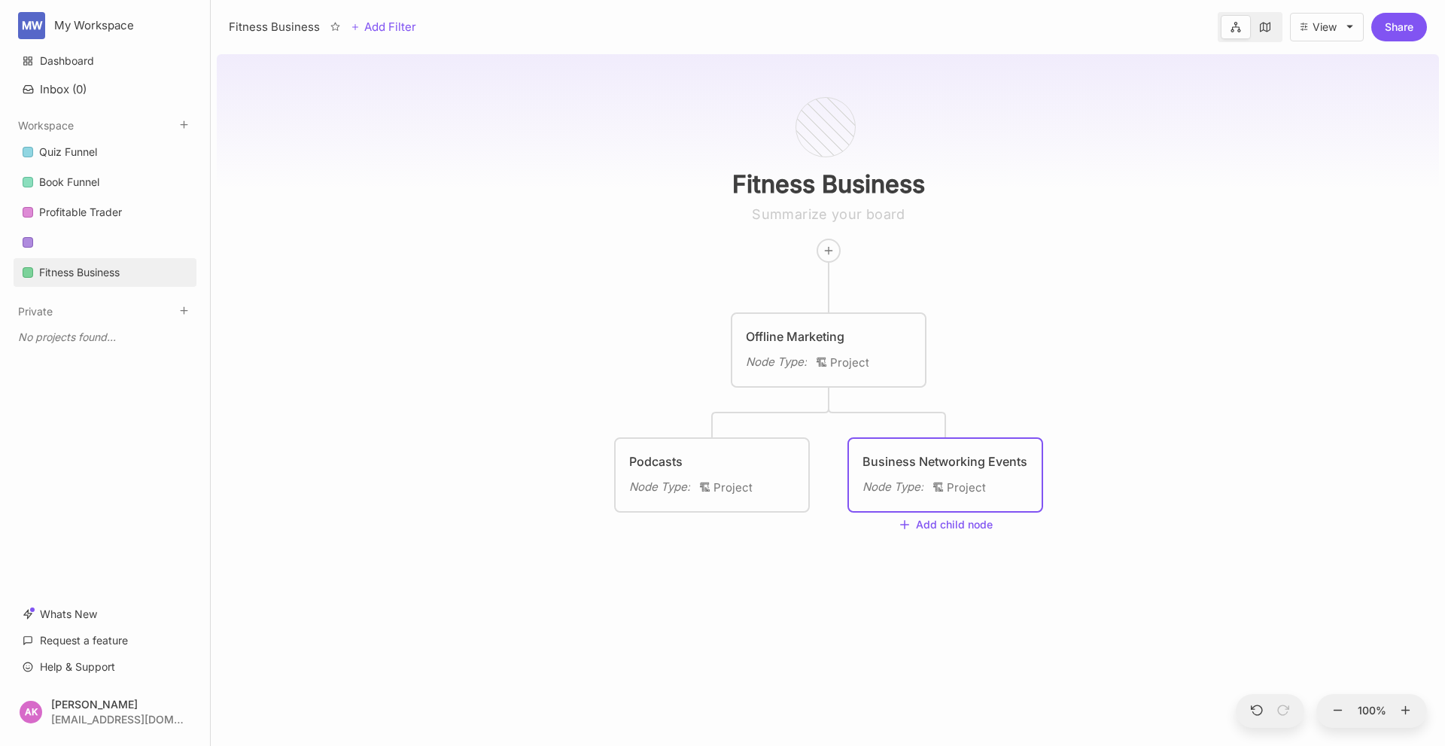
click at [899, 470] on div "Business Networking Events Node Type : 🏗 Project" at bounding box center [946, 474] width 166 height 45
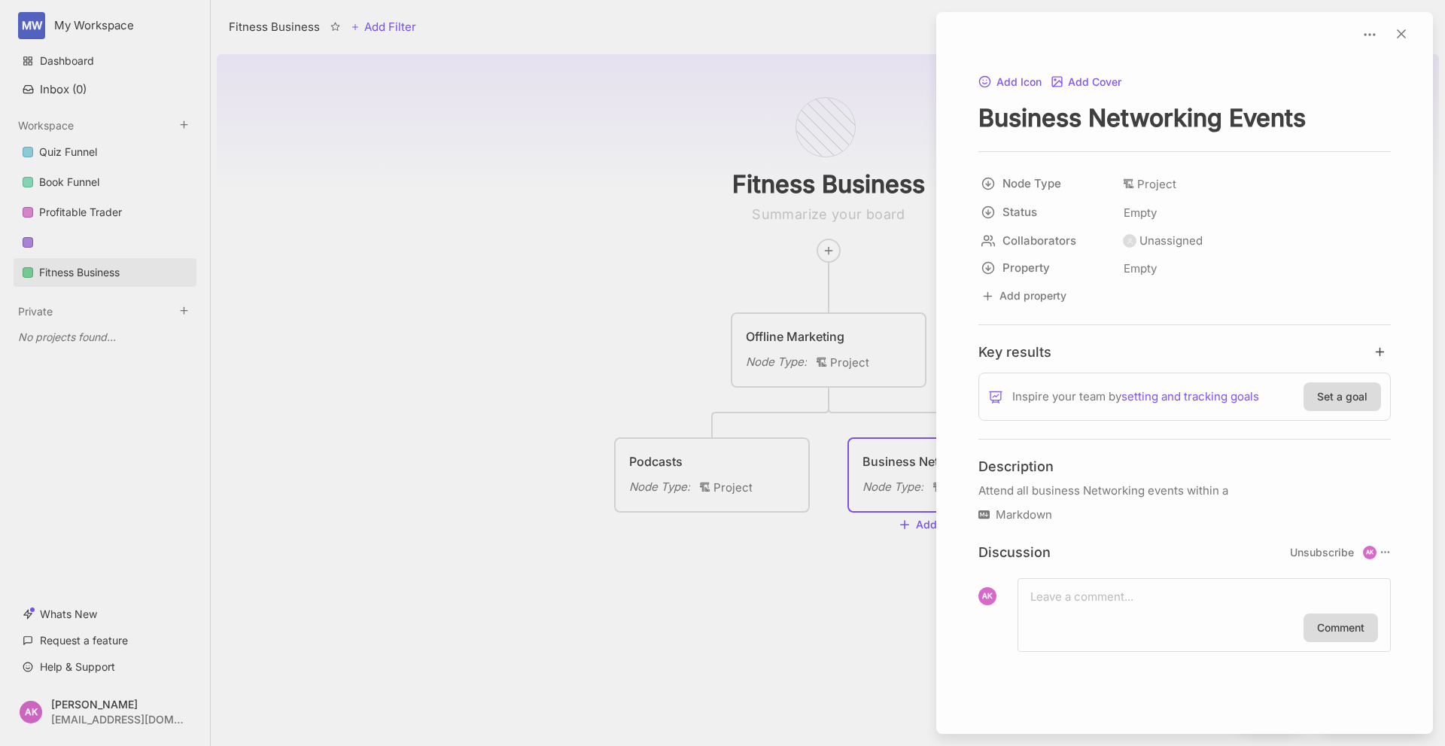
click at [1099, 486] on p "Attend all business Networking events within a" at bounding box center [1185, 491] width 413 height 18
click at [1250, 489] on p "Attend all business Networking events within a" at bounding box center [1185, 491] width 413 height 18
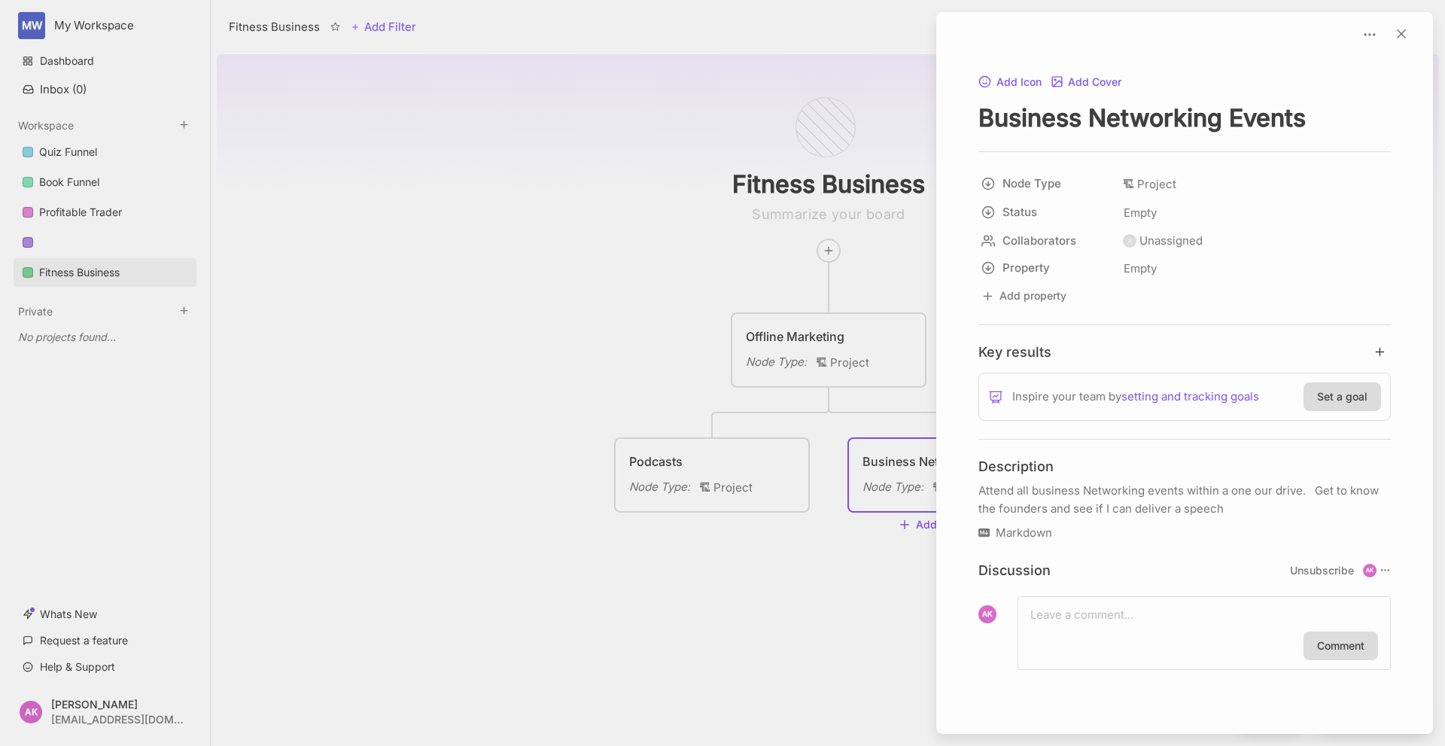
click at [795, 604] on div at bounding box center [722, 373] width 1445 height 746
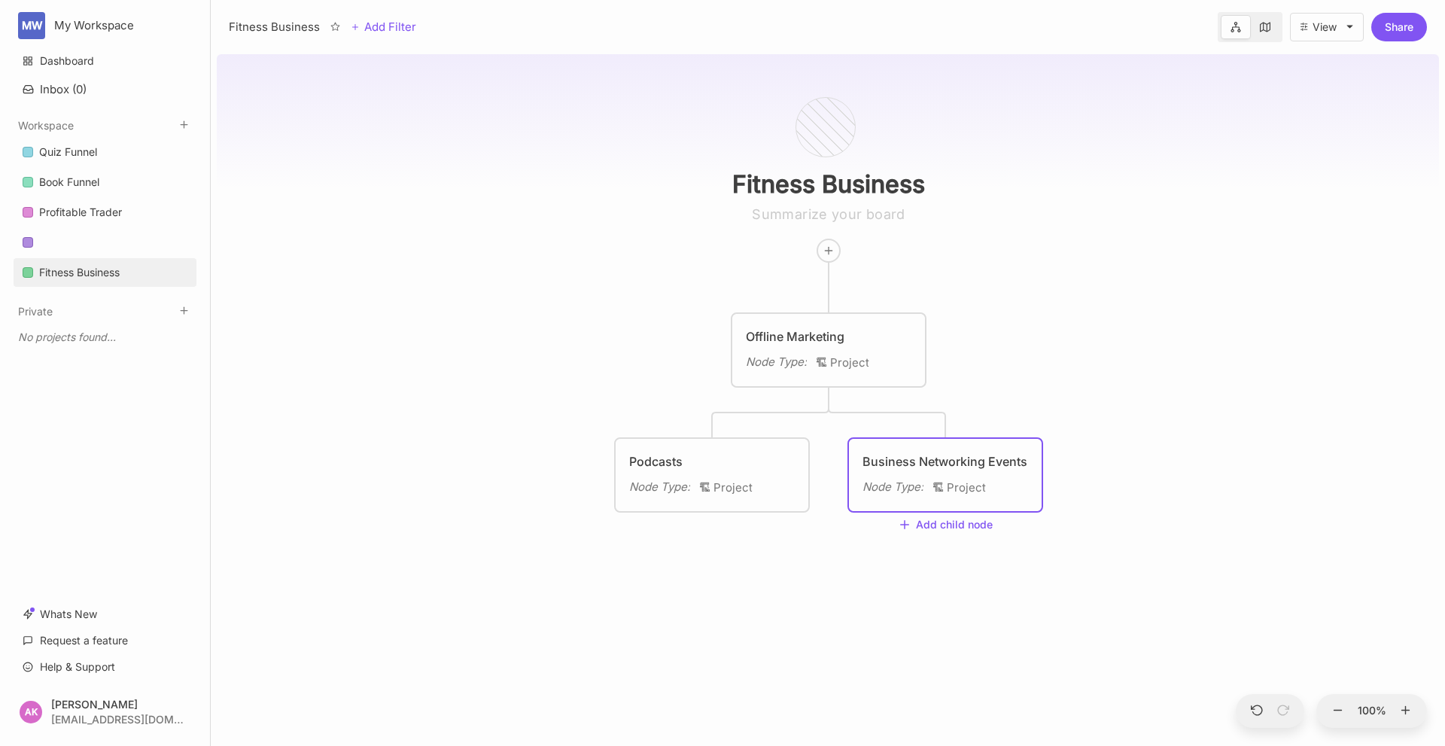
click at [882, 497] on div "Node Type : 🏗 Project" at bounding box center [946, 488] width 166 height 20
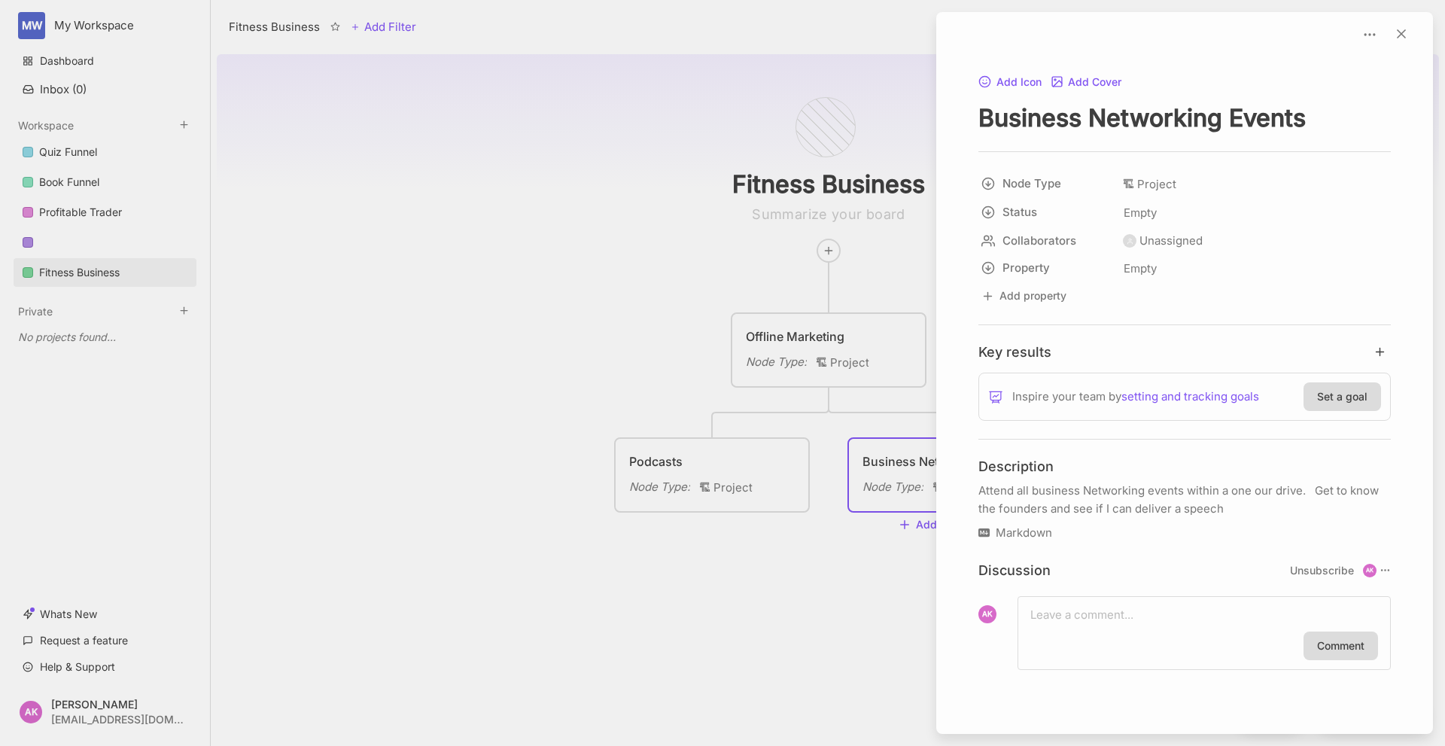
click at [857, 596] on div at bounding box center [722, 373] width 1445 height 746
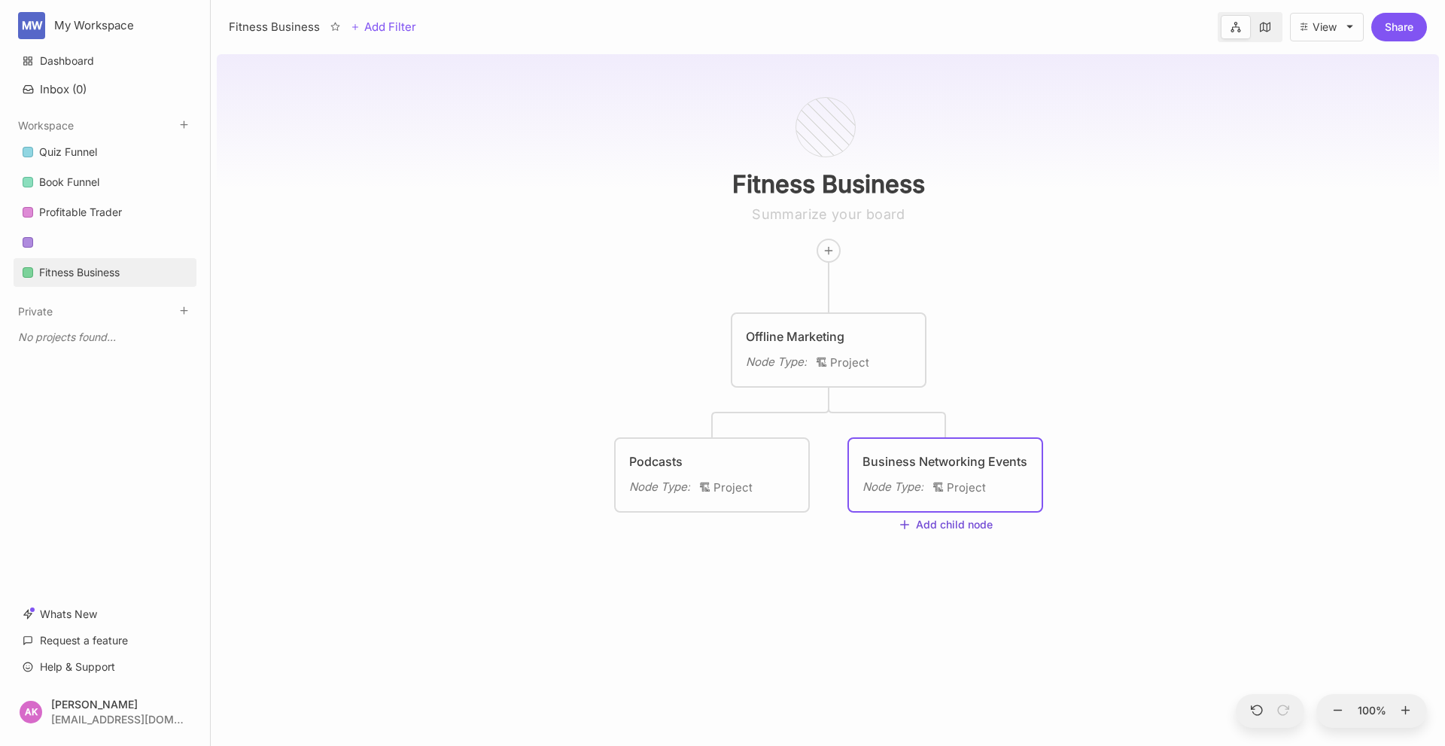
click at [912, 524] on button "Add child node" at bounding box center [945, 526] width 95 height 14
click at [921, 655] on span "📐 Task" at bounding box center [918, 657] width 39 height 18
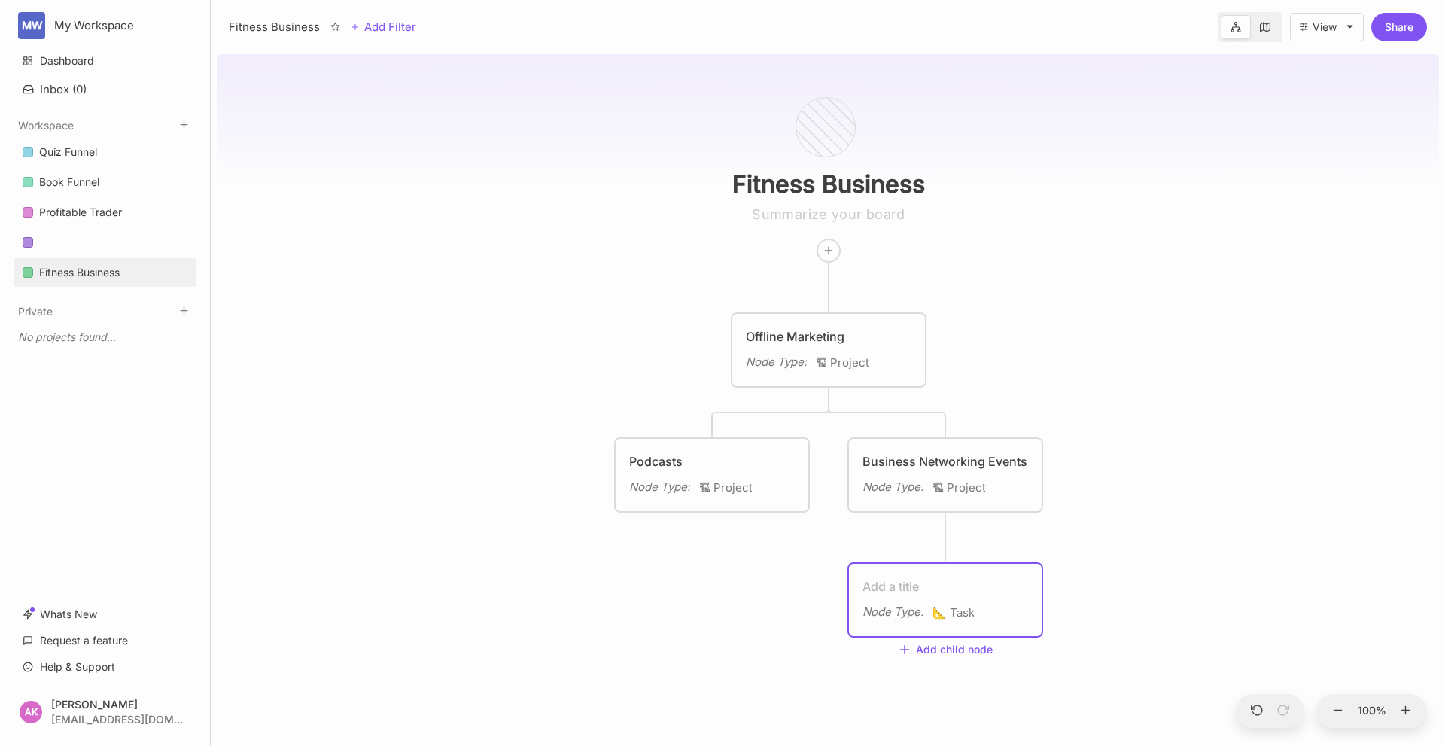
click at [904, 586] on textarea at bounding box center [946, 586] width 166 height 18
type textarea "BNI"
click at [455, 583] on div "Fitness Business Offline Marketing Node Type : 🏗 Project Podcasts Node Type : 🏗…" at bounding box center [828, 397] width 1222 height 698
click at [889, 624] on div "BNI Node Type : 📐 Task" at bounding box center [945, 600] width 193 height 72
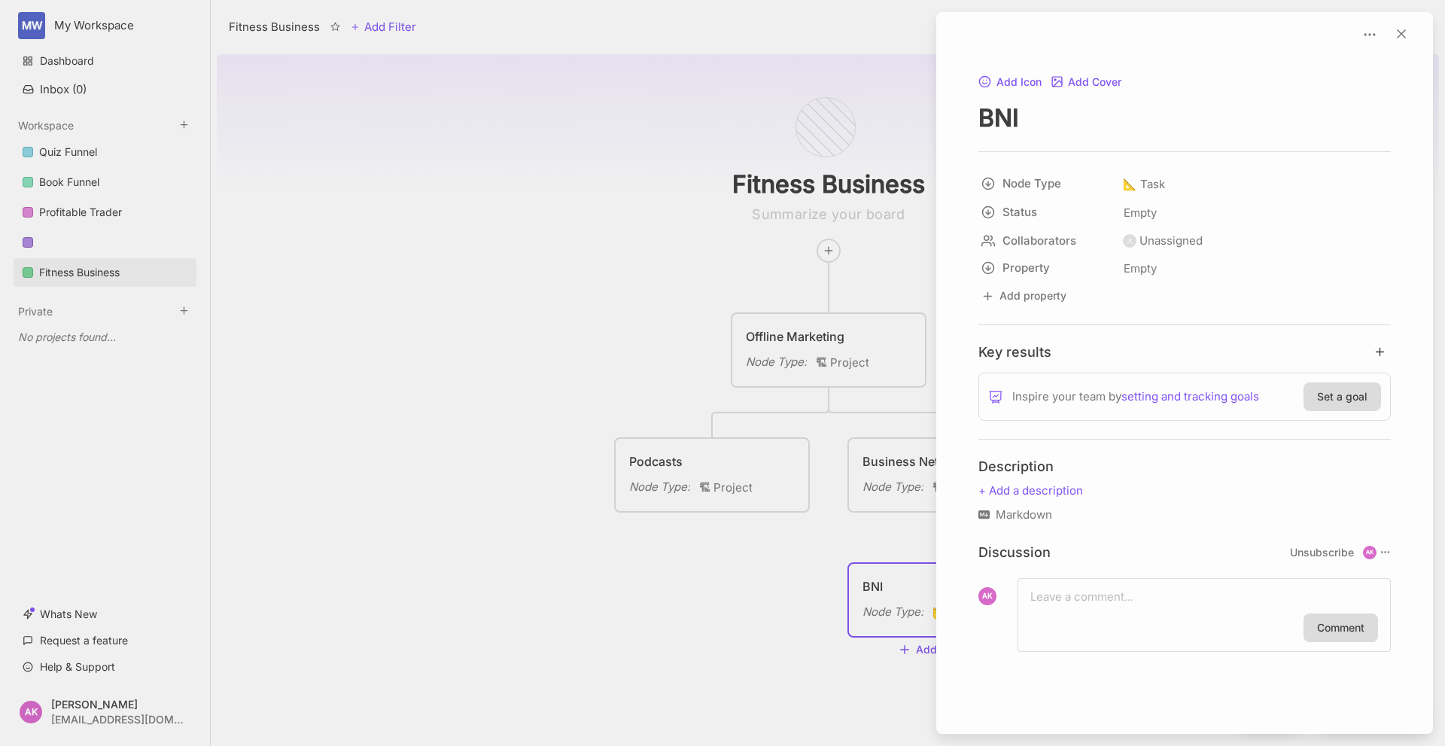
click at [750, 617] on div at bounding box center [722, 373] width 1445 height 746
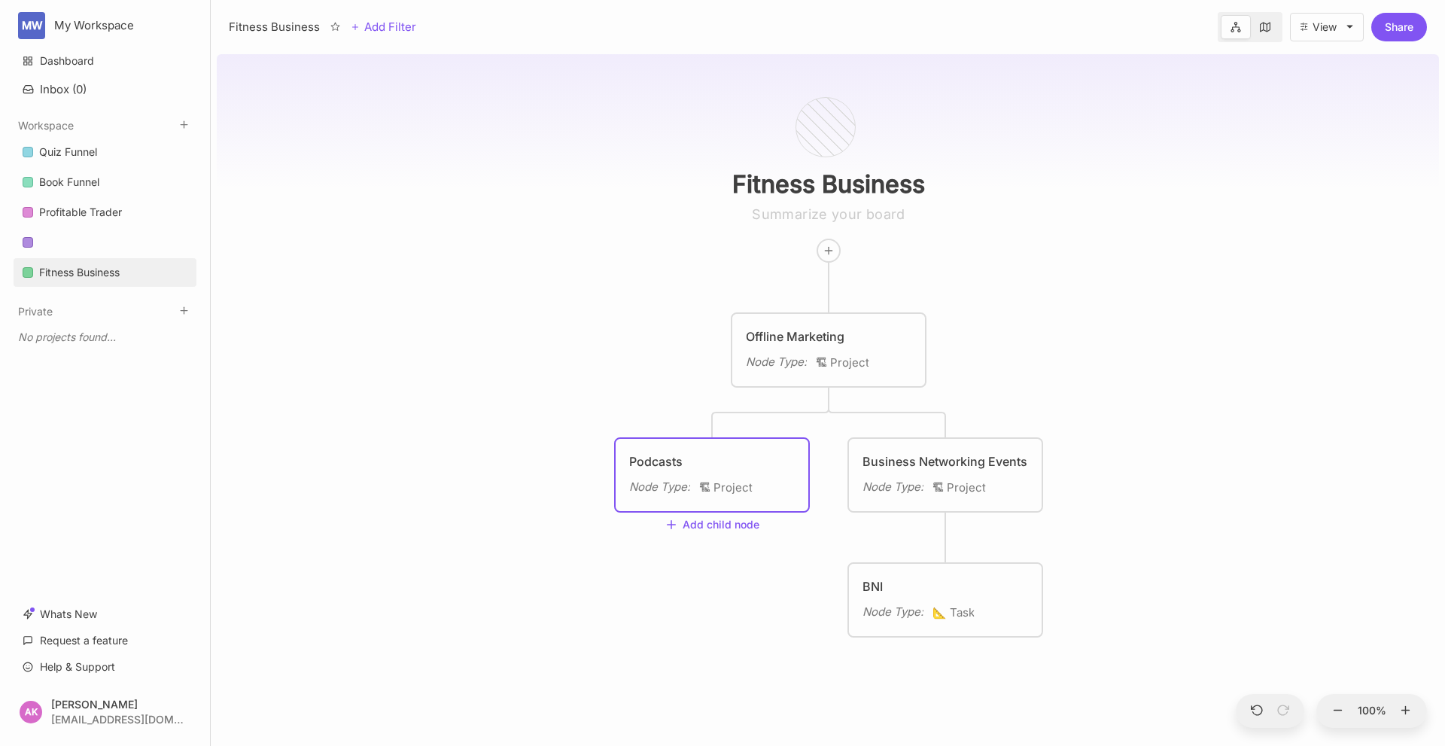
click at [878, 359] on div "Node Type : 🏗 Project" at bounding box center [829, 363] width 166 height 20
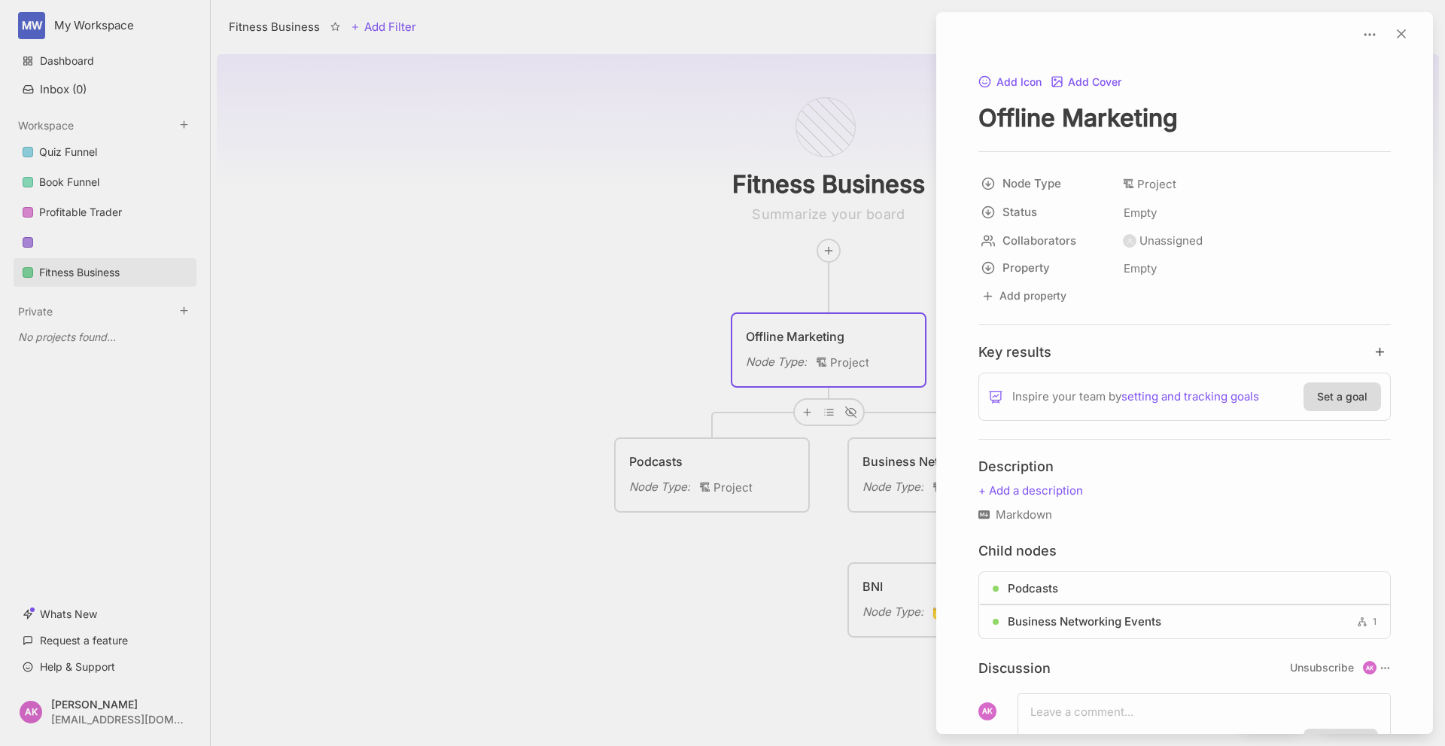
click at [658, 667] on div at bounding box center [722, 373] width 1445 height 746
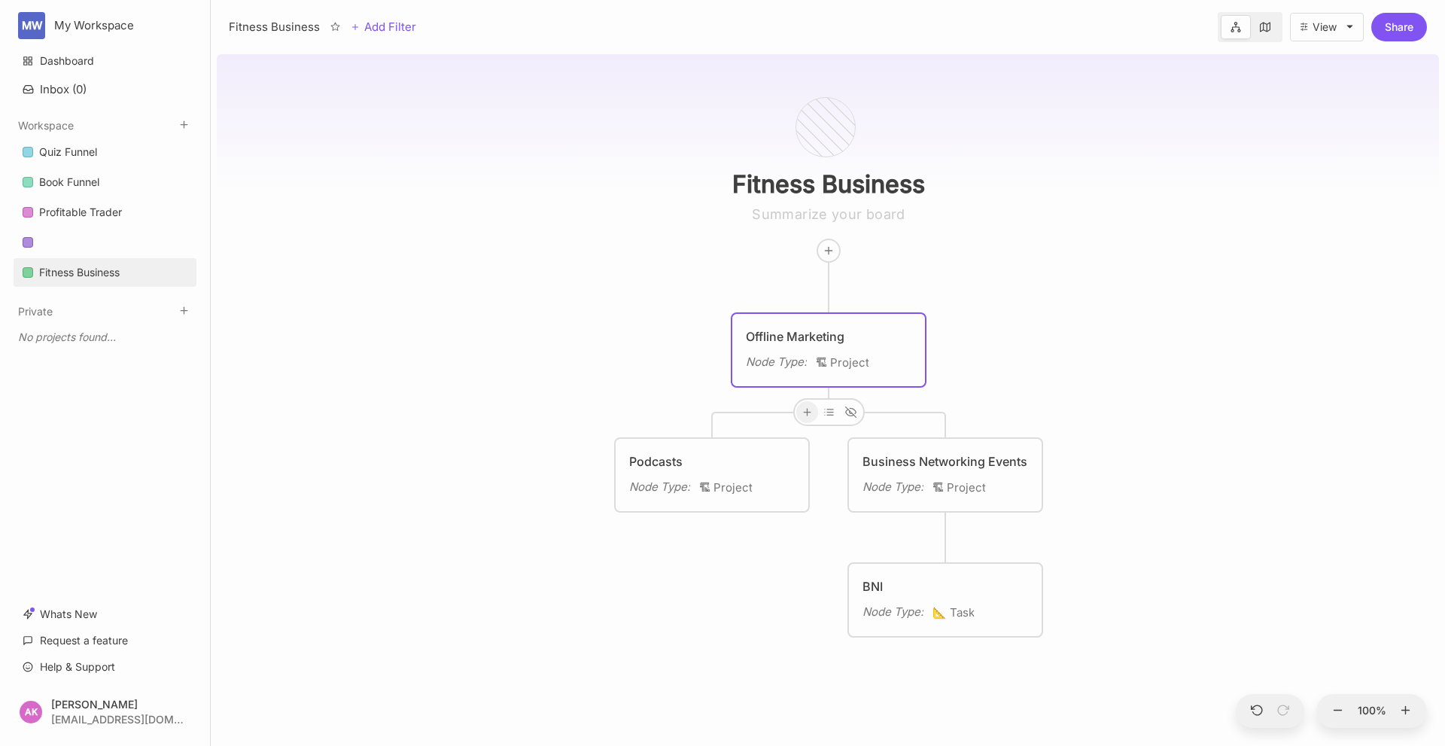
click at [814, 415] on div at bounding box center [807, 412] width 22 height 22
click at [796, 467] on span "🎯 Objective" at bounding box center [791, 467] width 63 height 18
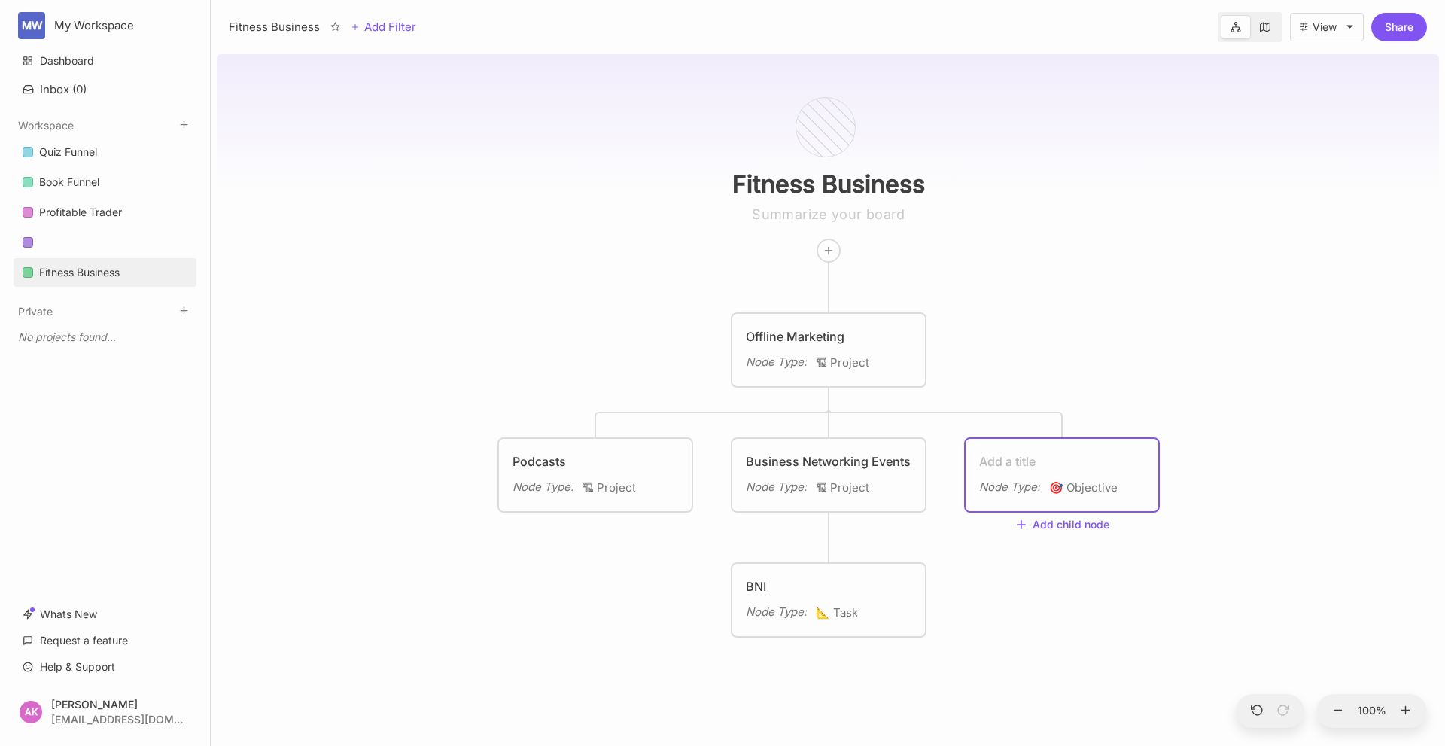
click at [1013, 455] on textarea at bounding box center [1062, 461] width 166 height 18
type textarea "Collaborate with business"
click at [1018, 455] on div "Collaborate with business" at bounding box center [1062, 461] width 166 height 18
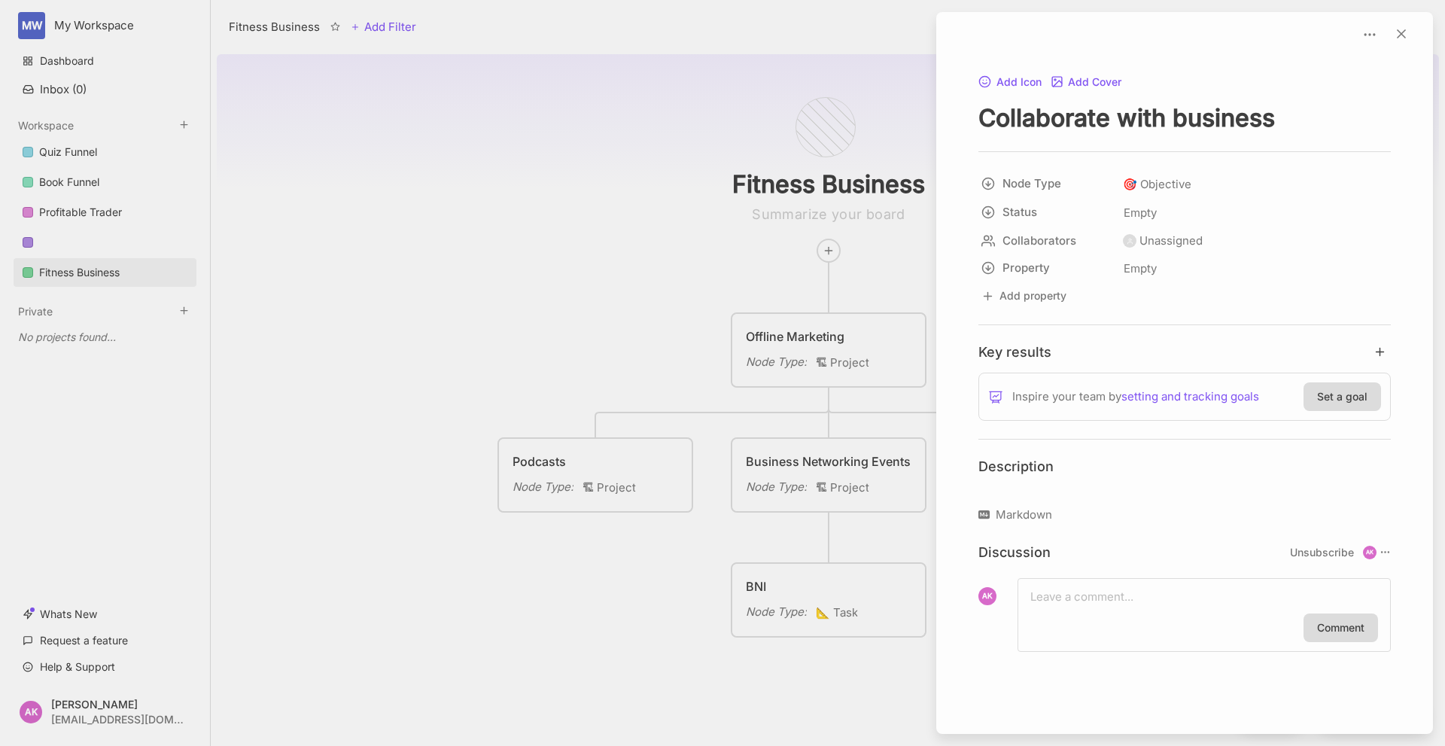
click at [1046, 492] on p at bounding box center [1185, 491] width 413 height 18
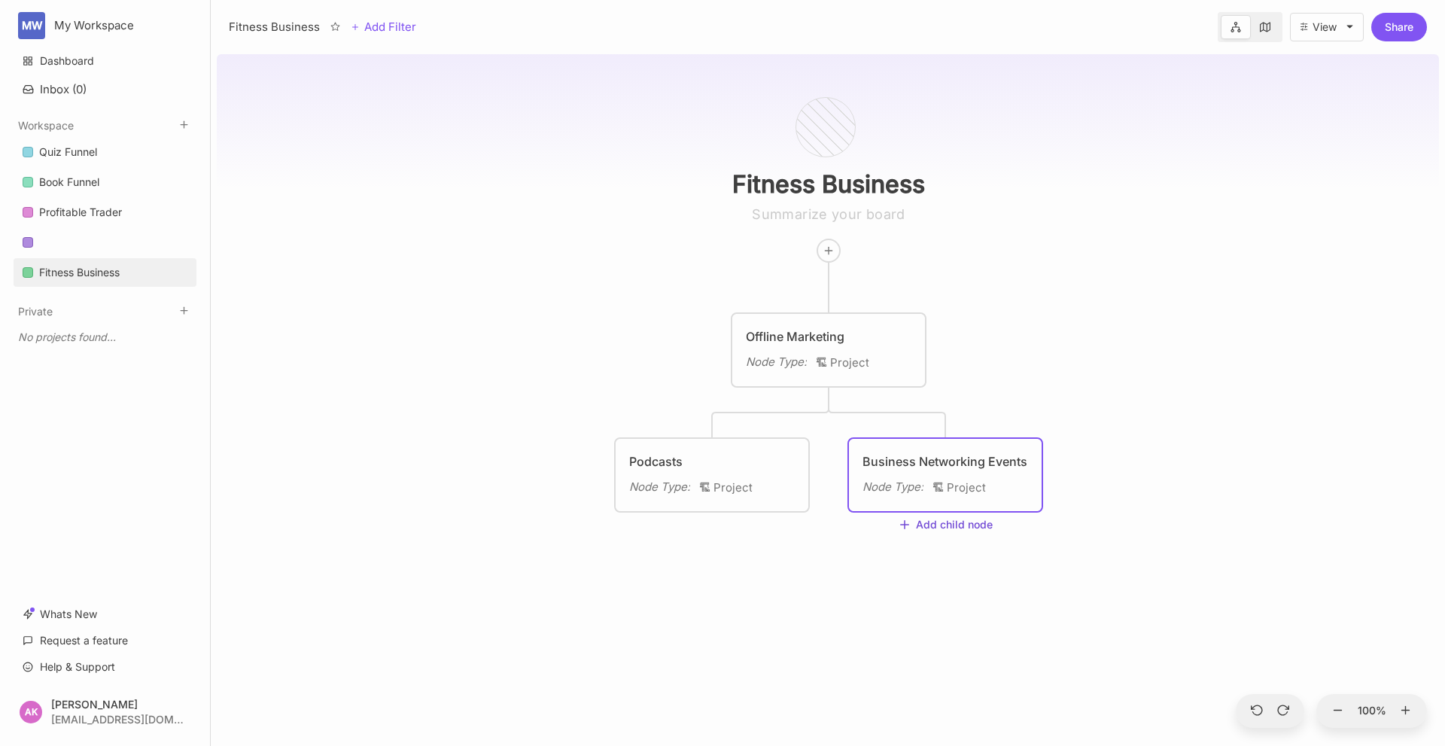
click at [909, 527] on icon at bounding box center [905, 525] width 14 height 14
drag, startPoint x: 650, startPoint y: 235, endPoint x: 604, endPoint y: 230, distance: 46.9
click at [604, 229] on div "Fitness Business Offline Marketing Node Type : 🏗 Project Podcasts Node Type : 🏗…" at bounding box center [828, 397] width 1222 height 698
click at [98, 23] on html "MW My Workspace Dashboard Inbox ( 0 ) Workspace Quiz Funnel Book Funnel Profita…" at bounding box center [722, 373] width 1445 height 746
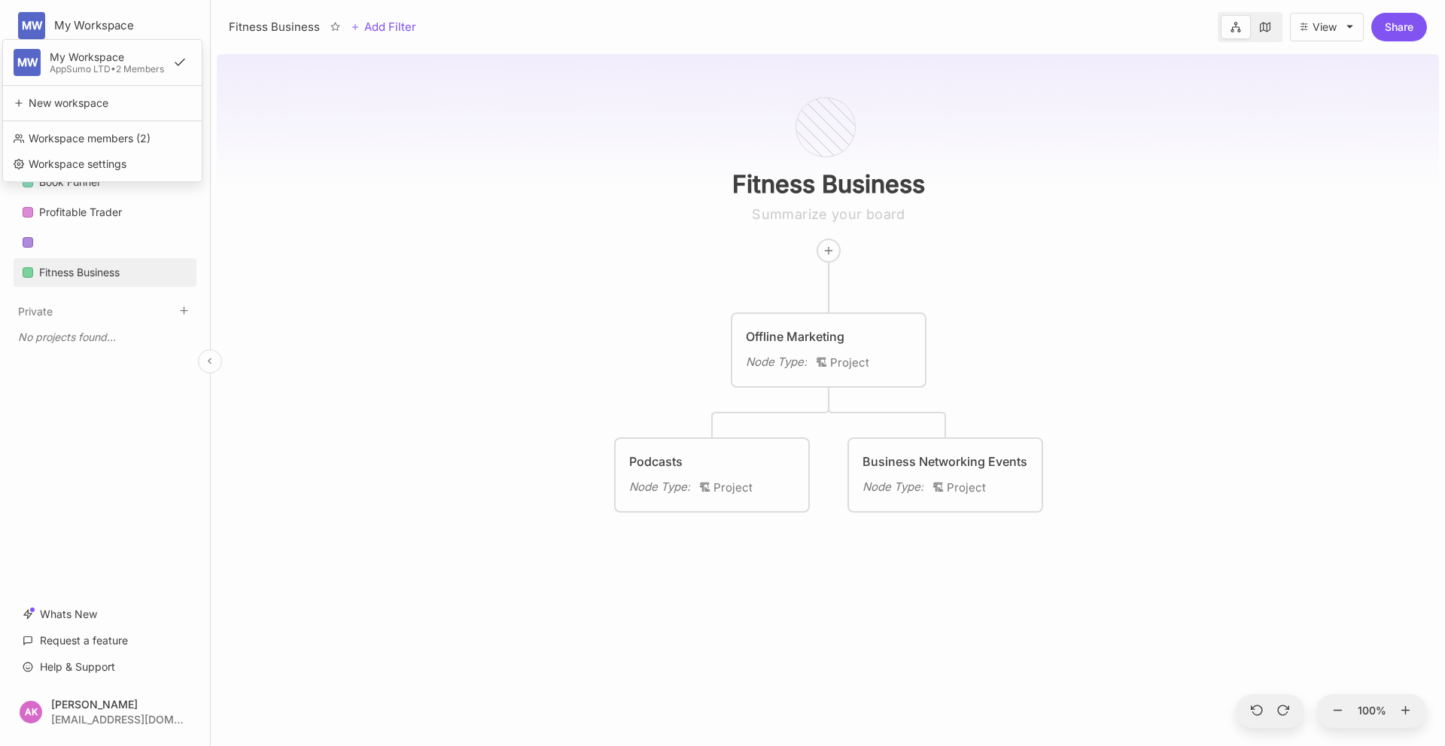
click at [98, 23] on html "MW My Workspace MW My Workspace AppSumo LTD • 2 Members New workspace Workspace…" at bounding box center [722, 373] width 1445 height 746
click at [362, 154] on html "MW My Workspace MW My Workspace AppSumo LTD • 2 Members New workspace Workspace…" at bounding box center [722, 373] width 1445 height 746
click at [372, 324] on div "Fitness Business Offline Marketing Node Type : 🏗 Project Podcasts Node Type : 🏗…" at bounding box center [828, 397] width 1222 height 698
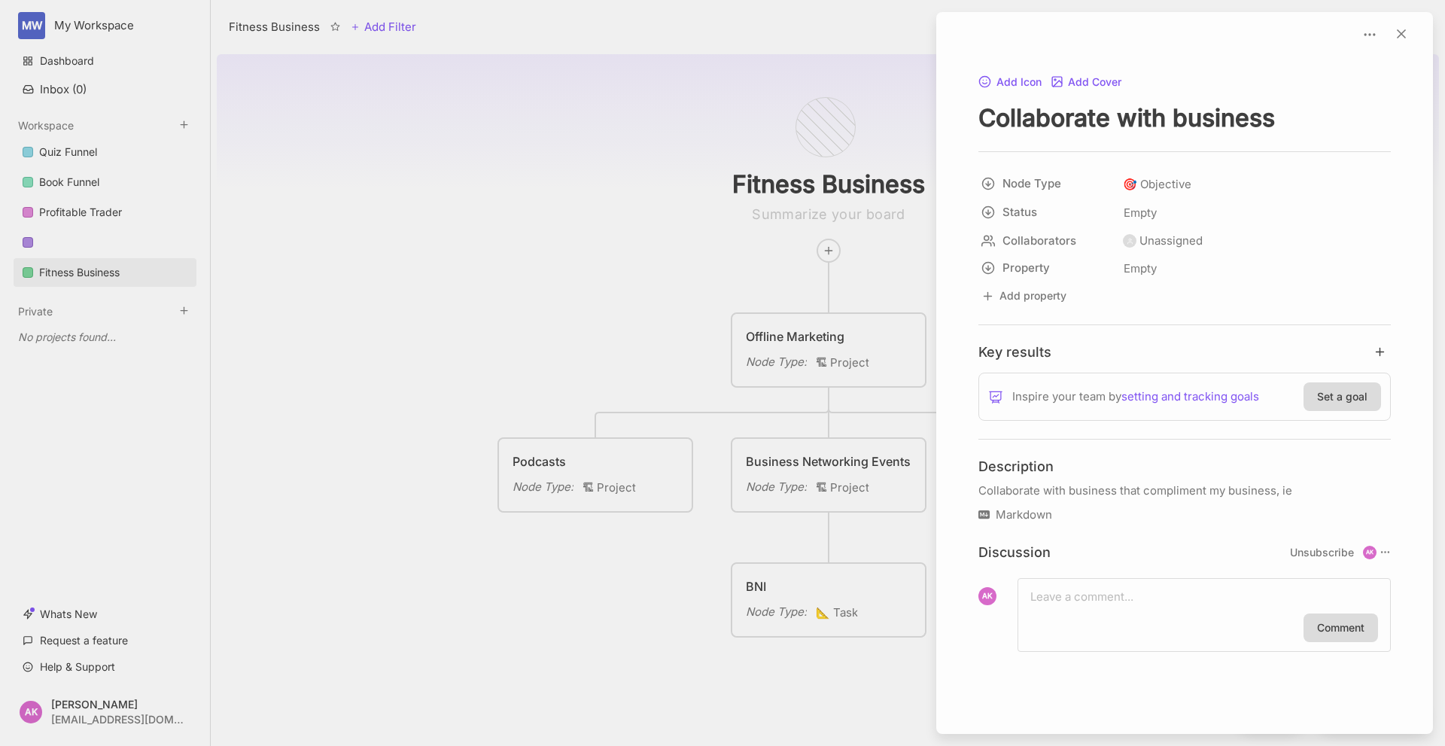
click at [1274, 487] on p "Collaborate with business that compliment my business, ie" at bounding box center [1185, 491] width 413 height 18
click at [1296, 487] on p "Collaborate with business that compliment my business, ie" at bounding box center [1185, 491] width 413 height 18
click at [917, 237] on div at bounding box center [722, 373] width 1445 height 746
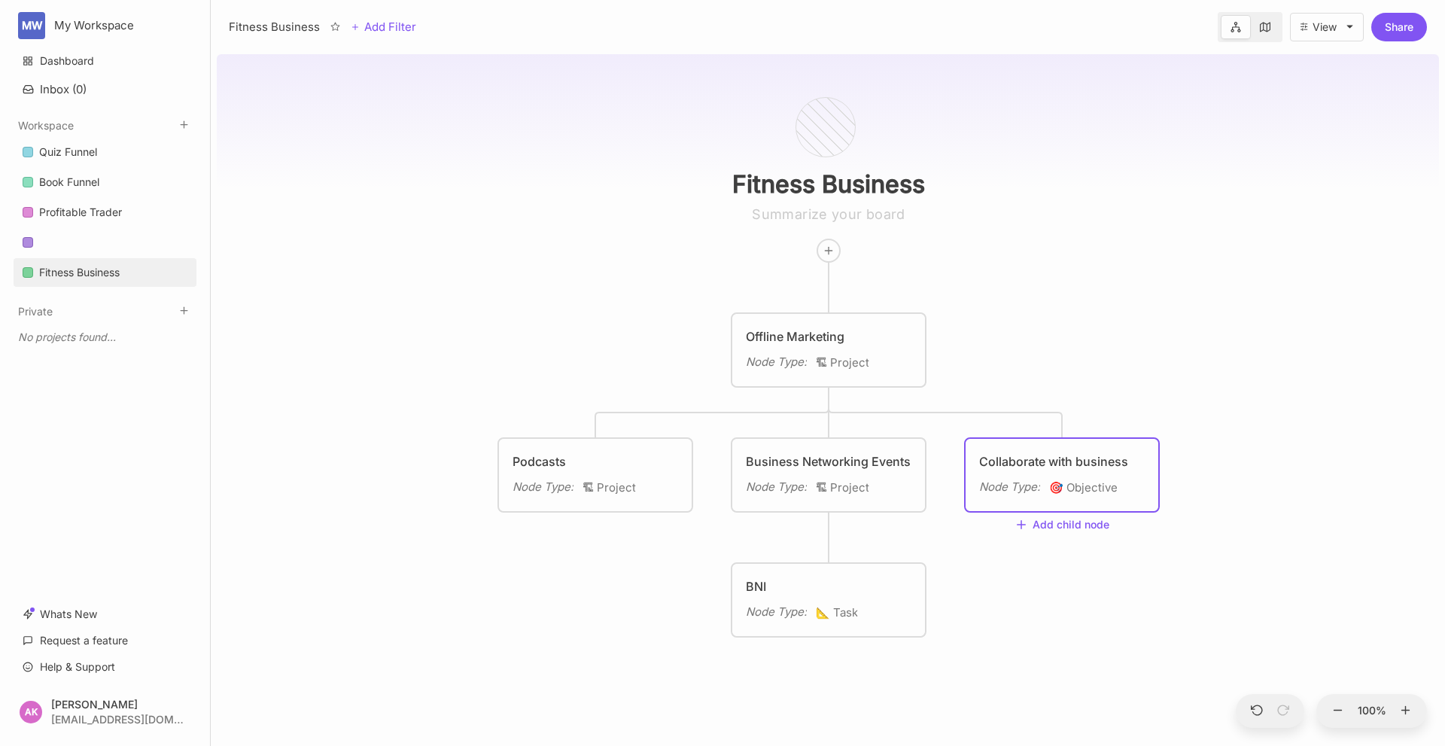
click at [1008, 465] on div "Collaborate with business" at bounding box center [1062, 461] width 166 height 18
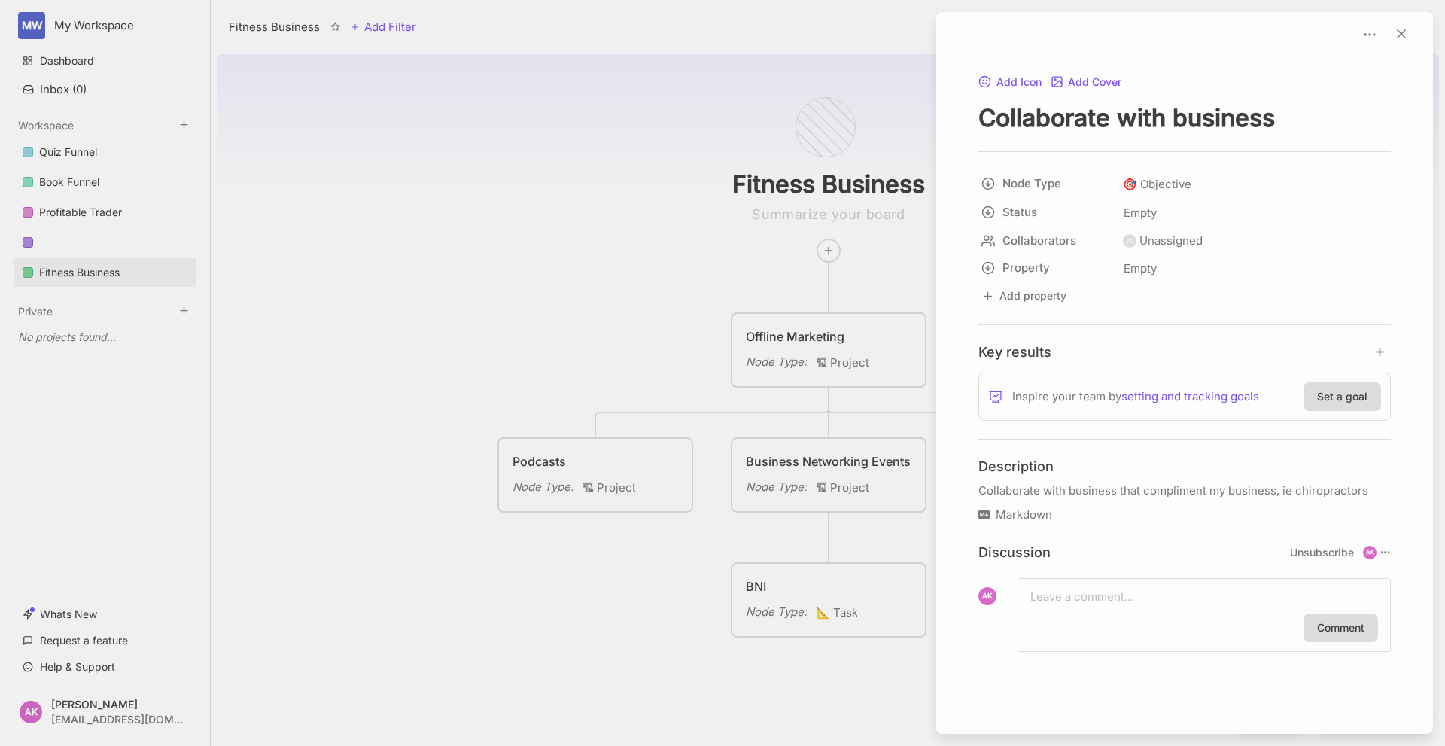
click at [613, 327] on div at bounding box center [722, 373] width 1445 height 746
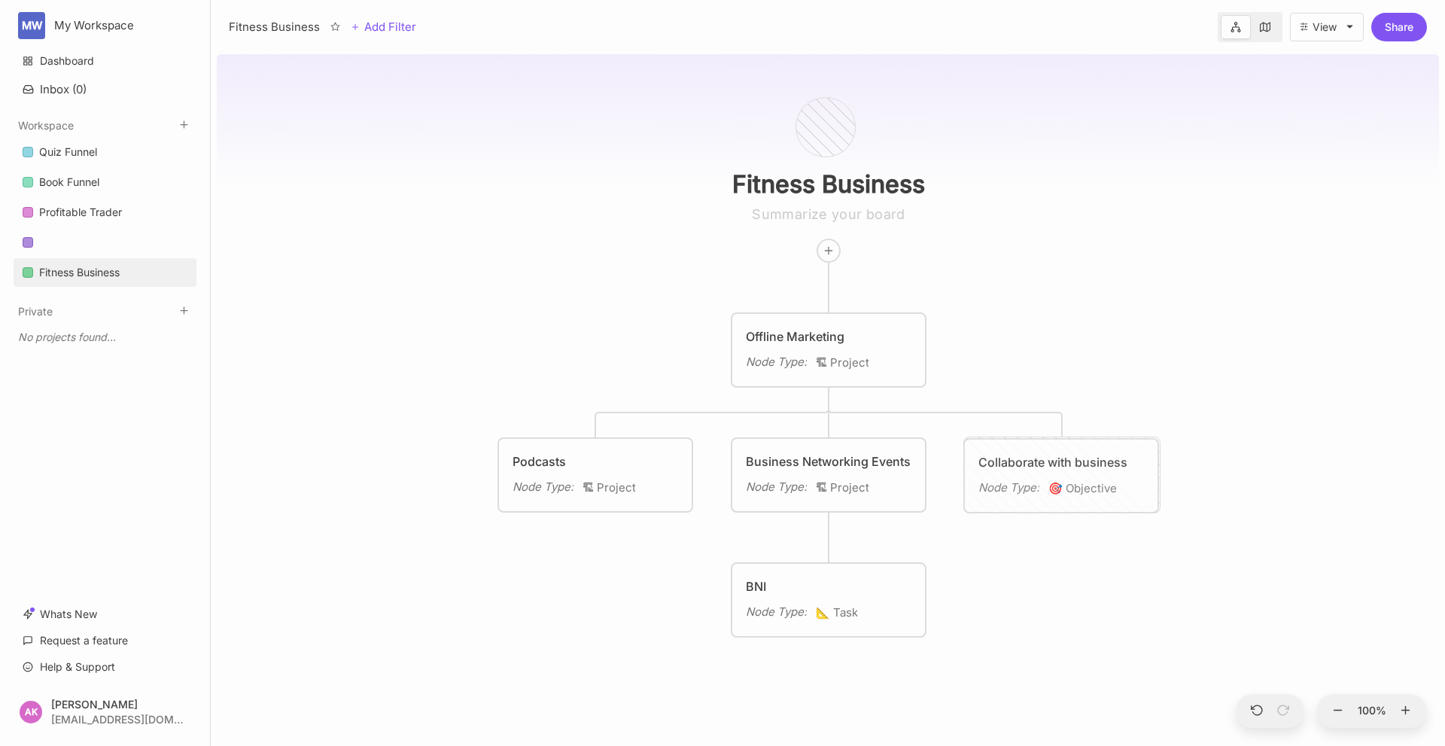
click at [1123, 465] on div "Collaborate with business" at bounding box center [1062, 462] width 166 height 18
click at [1098, 467] on div "Collaborate with business" at bounding box center [1062, 461] width 166 height 18
click at [1091, 461] on div "Collaborate with business" at bounding box center [1062, 461] width 166 height 18
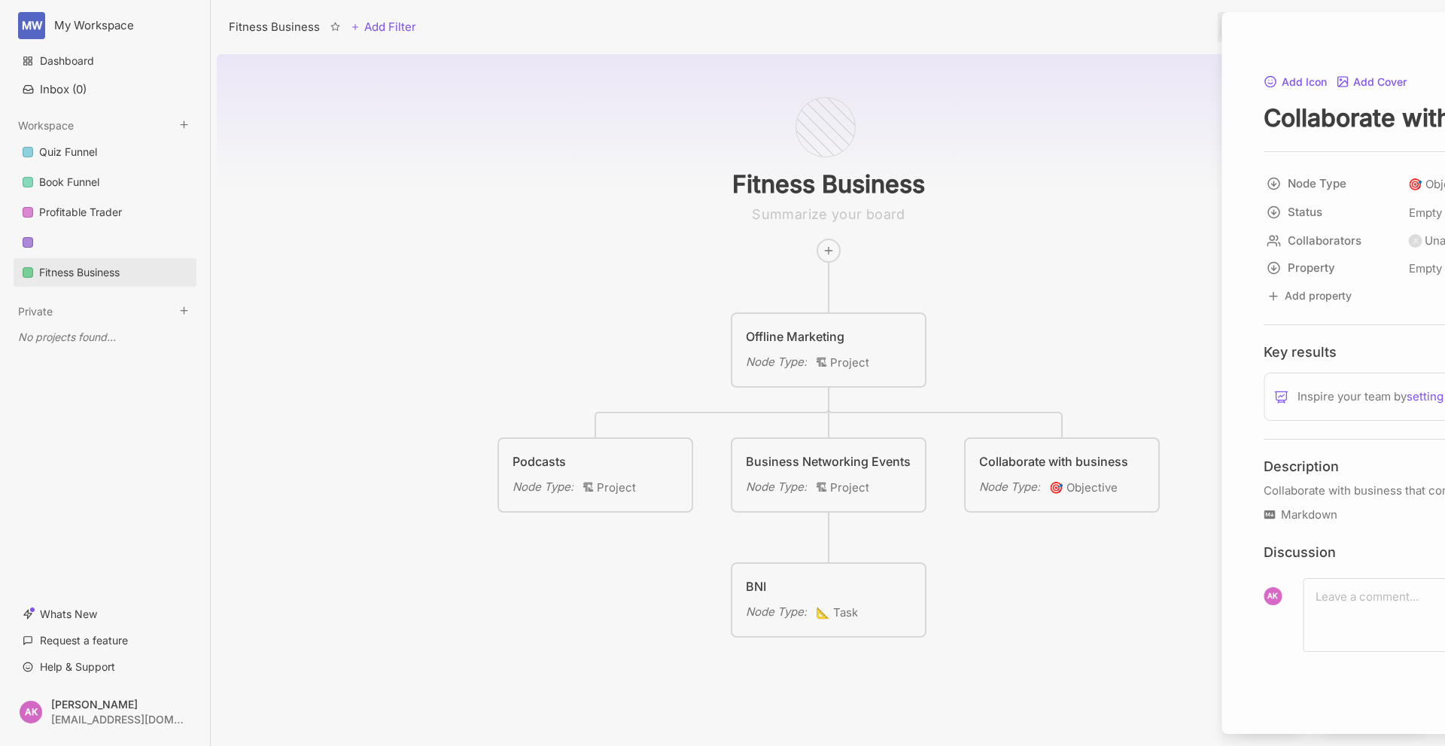
click at [1091, 461] on div "Fitness Business Add Filter View Share Fitness Business Offline Marketing Node …" at bounding box center [828, 373] width 1235 height 746
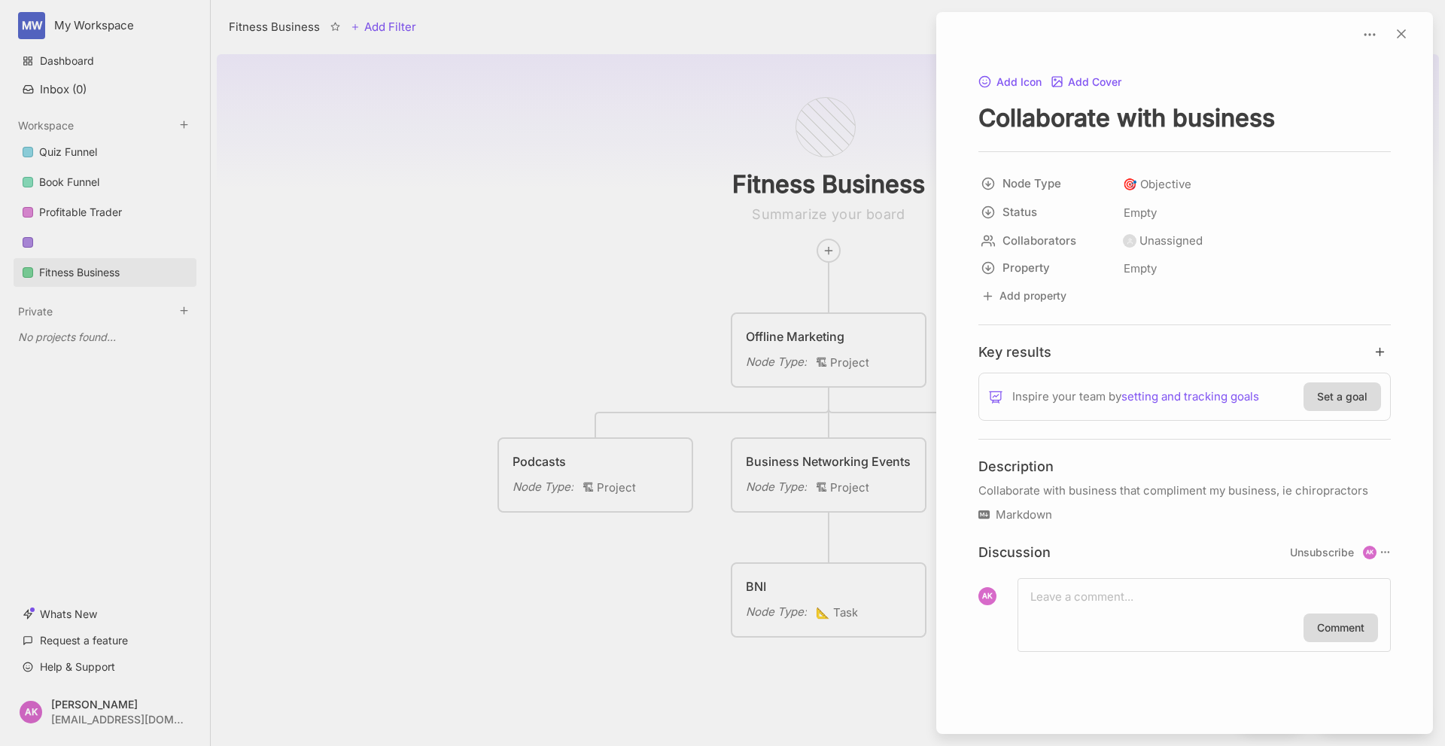
click at [1285, 116] on textarea "Collaborate with business" at bounding box center [1185, 117] width 413 height 31
type textarea "Collaborate with businesses"
click at [483, 181] on div at bounding box center [722, 373] width 1445 height 746
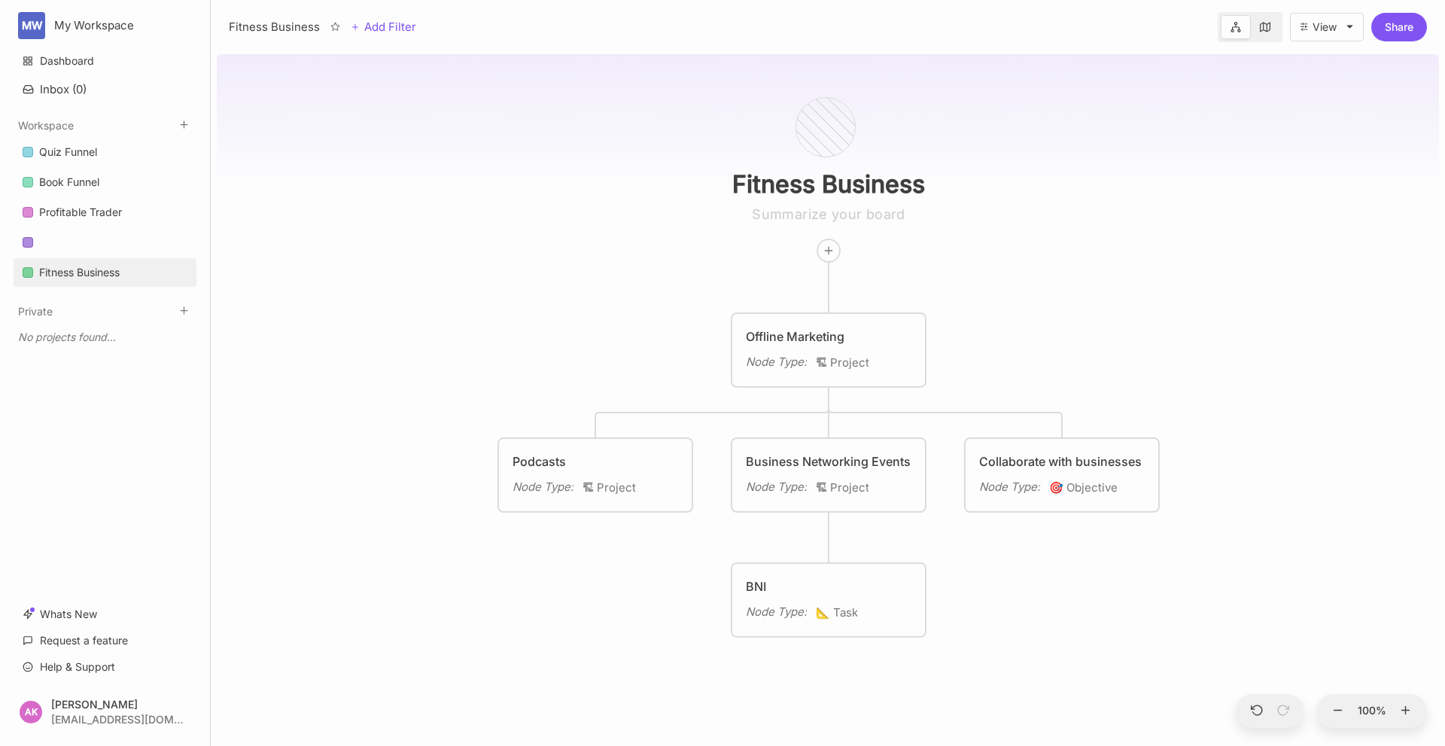
click at [501, 645] on div "Fitness Business Offline Marketing Node Type : 🏗 Project Podcasts Node Type : 🏗…" at bounding box center [828, 397] width 1222 height 698
